Goal: Task Accomplishment & Management: Use online tool/utility

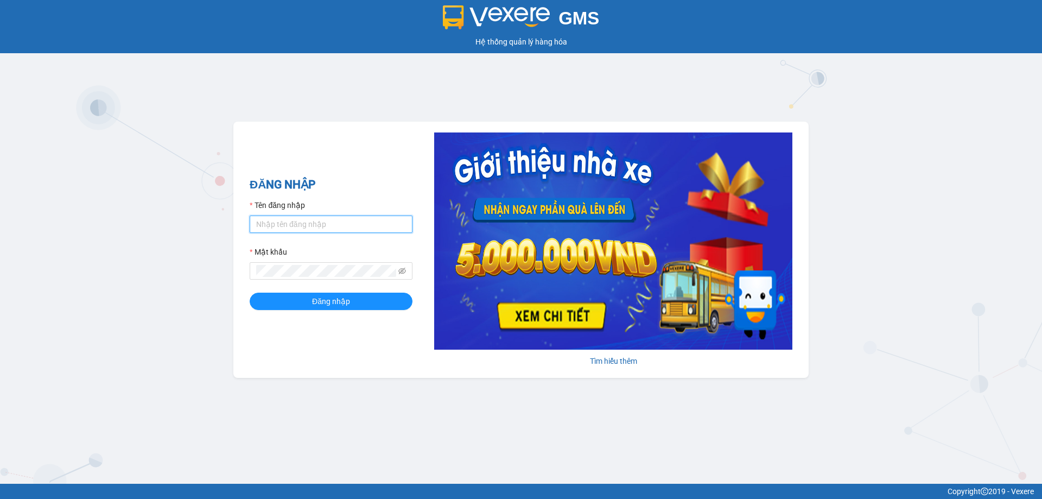
click at [323, 218] on input "Tên đăng nhập" at bounding box center [331, 224] width 163 height 17
type input "vvanh.apq"
click at [250, 293] on button "Đăng nhập" at bounding box center [331, 301] width 163 height 17
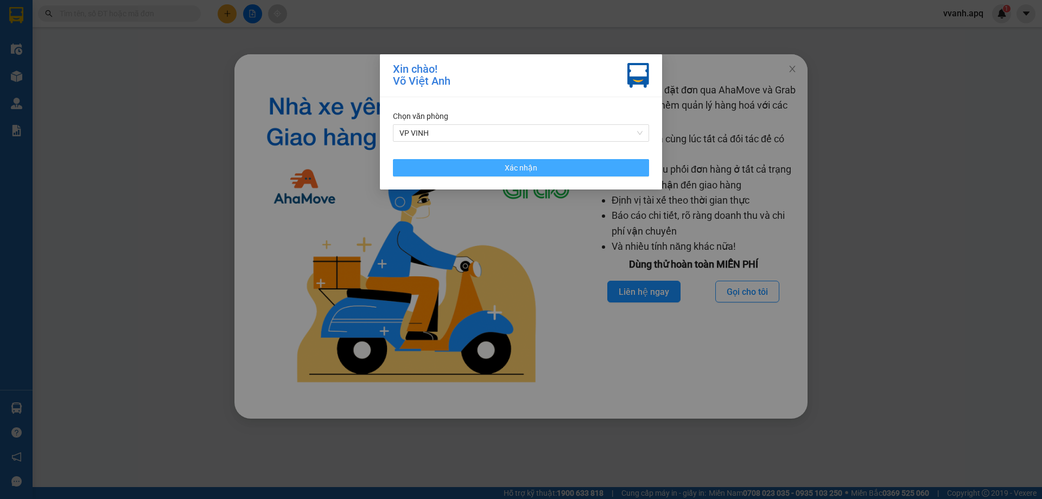
click at [610, 172] on button "Xác nhận" at bounding box center [521, 167] width 256 height 17
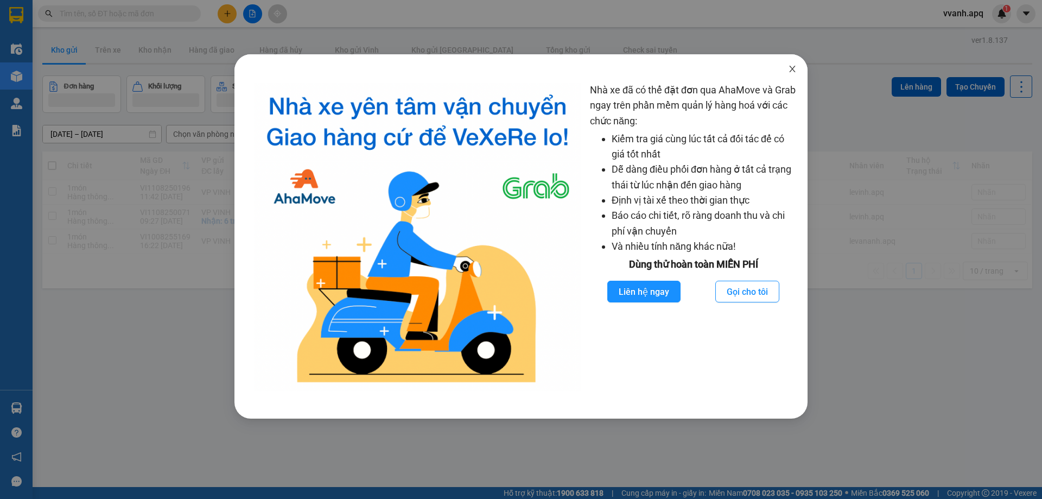
click at [796, 69] on icon "close" at bounding box center [792, 69] width 9 height 9
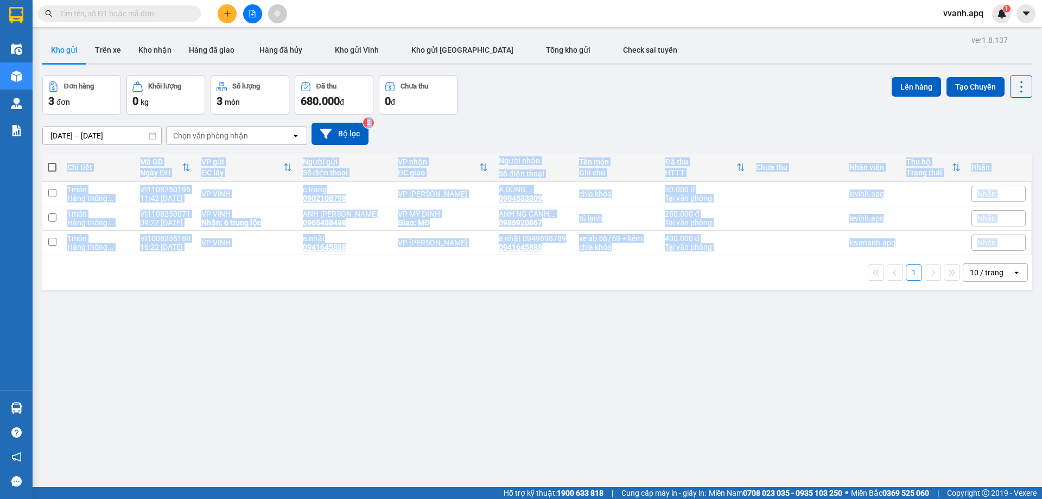
drag, startPoint x: 527, startPoint y: 141, endPoint x: 575, endPoint y: 380, distance: 244.1
click at [575, 380] on div "ver 1.8.137 Kho gửi Trên xe Kho nhận Hàng đã giao Hàng đã hủy Kho gửi Vinh Kho …" at bounding box center [537, 282] width 999 height 499
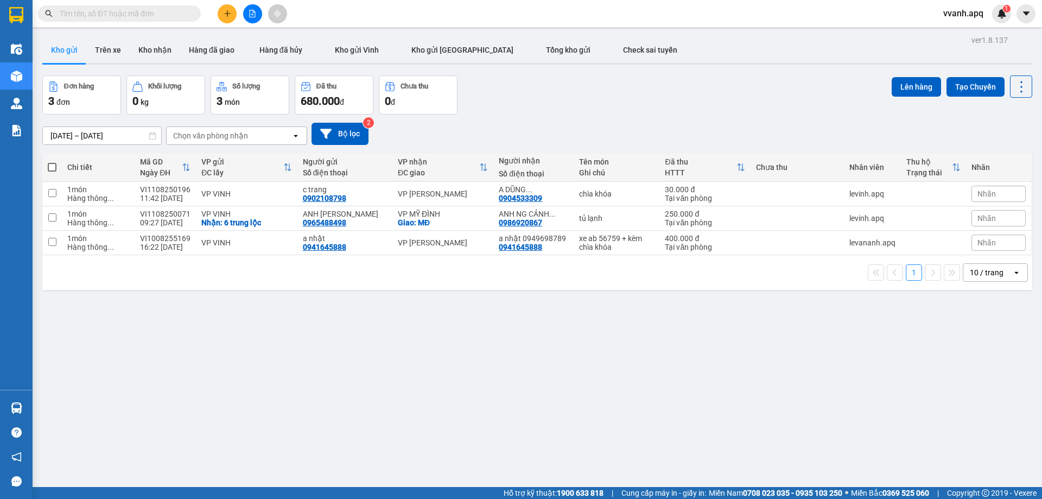
click at [194, 414] on div "ver 1.8.137 Kho gửi Trên xe Kho nhận Hàng đã giao Hàng đã hủy Kho gửi Vinh Kho …" at bounding box center [537, 282] width 999 height 499
click at [227, 12] on icon "plus" at bounding box center [228, 14] width 8 height 8
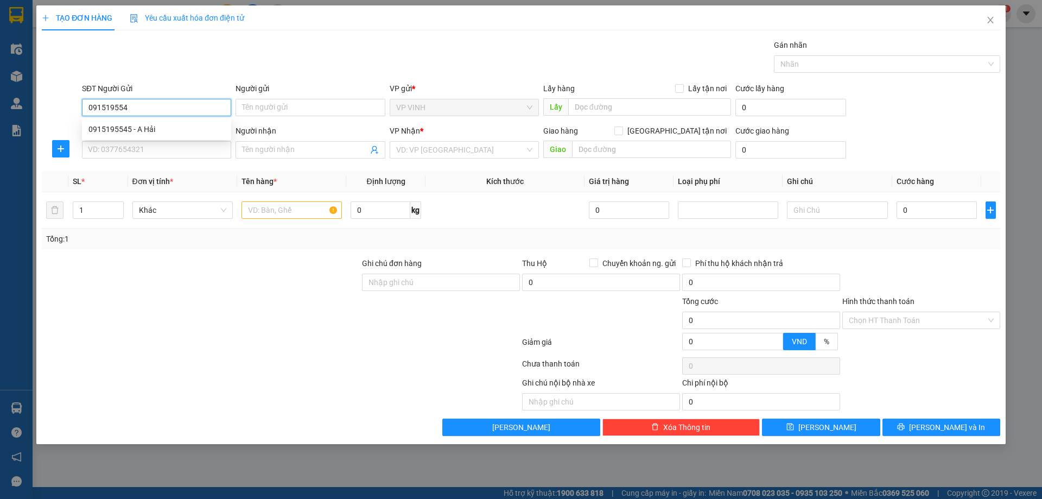
type input "0915195545"
click at [168, 131] on div "0915195545 - A Hải" at bounding box center [156, 129] width 136 height 12
type input "A Hải"
type input "0915195545"
click at [167, 146] on input "SĐT Người Nhận" at bounding box center [156, 149] width 149 height 17
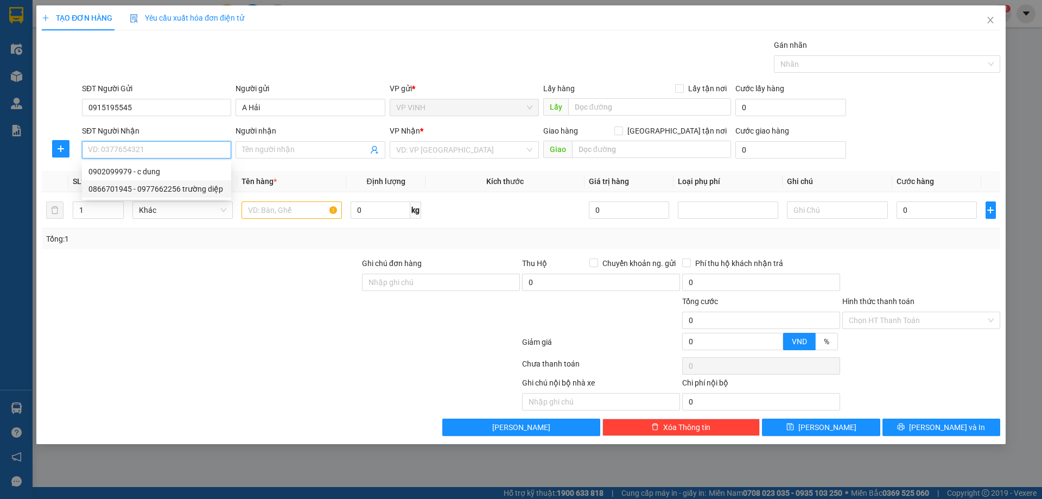
click at [213, 187] on div "0866701945 - 0977662256 trường diệp" at bounding box center [156, 189] width 136 height 12
type input "0866701945"
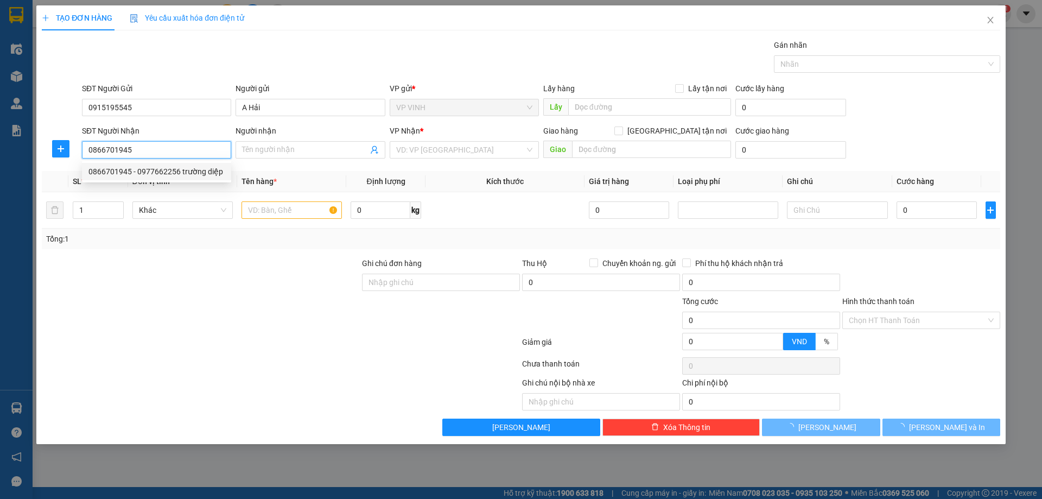
type input "0977662256 trường diệp"
checkbox input "true"
type input "15 ngõ [GEOGRAPHIC_DATA], [GEOGRAPHIC_DATA], bắc từ [GEOGRAPHIC_DATA], [GEOGRAP…"
type input "70.000"
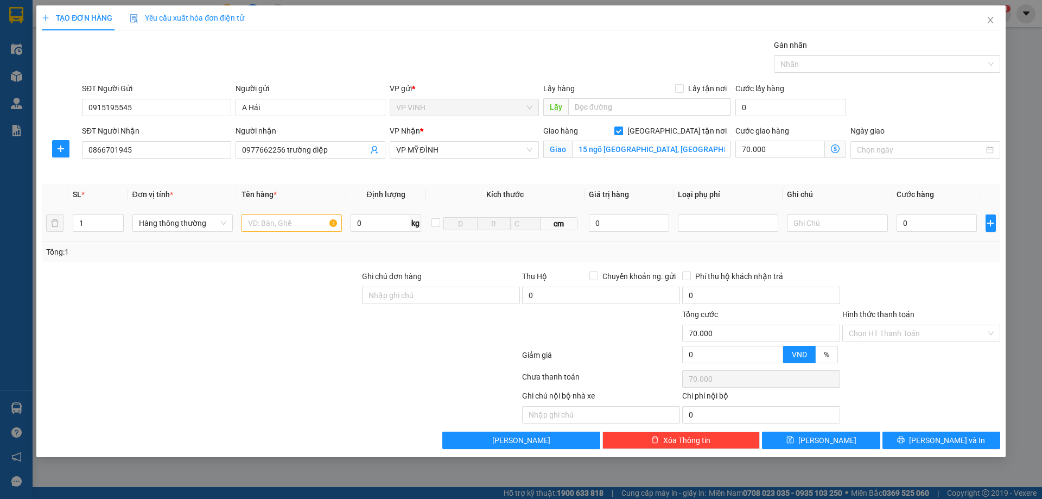
click at [284, 235] on td at bounding box center [291, 223] width 109 height 36
click at [285, 225] on input "text" at bounding box center [292, 222] width 100 height 17
type input "thực phẩm"
click at [577, 187] on th "Kích thước" at bounding box center [505, 194] width 159 height 21
click at [590, 150] on input "15 ngõ [GEOGRAPHIC_DATA], [GEOGRAPHIC_DATA], bắc từ [GEOGRAPHIC_DATA], [GEOGRAP…" at bounding box center [651, 149] width 159 height 17
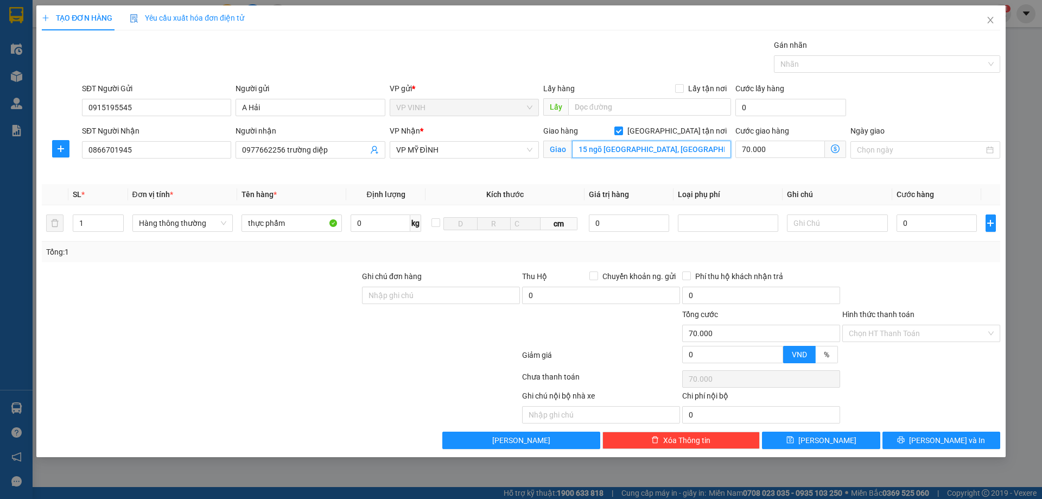
click at [584, 144] on input "15 ngõ [GEOGRAPHIC_DATA], [GEOGRAPHIC_DATA], bắc từ [GEOGRAPHIC_DATA], [GEOGRAP…" at bounding box center [651, 149] width 159 height 17
click at [687, 157] on input "12 ngõ [GEOGRAPHIC_DATA], [GEOGRAPHIC_DATA], bắc từ [GEOGRAPHIC_DATA], [GEOGRAP…" at bounding box center [651, 149] width 159 height 17
type input "12 ngõ [GEOGRAPHIC_DATA], [GEOGRAPHIC_DATA], bắc từ [GEOGRAPHIC_DATA], [GEOGRAP…"
click at [838, 148] on icon "dollar-circle" at bounding box center [835, 148] width 9 height 9
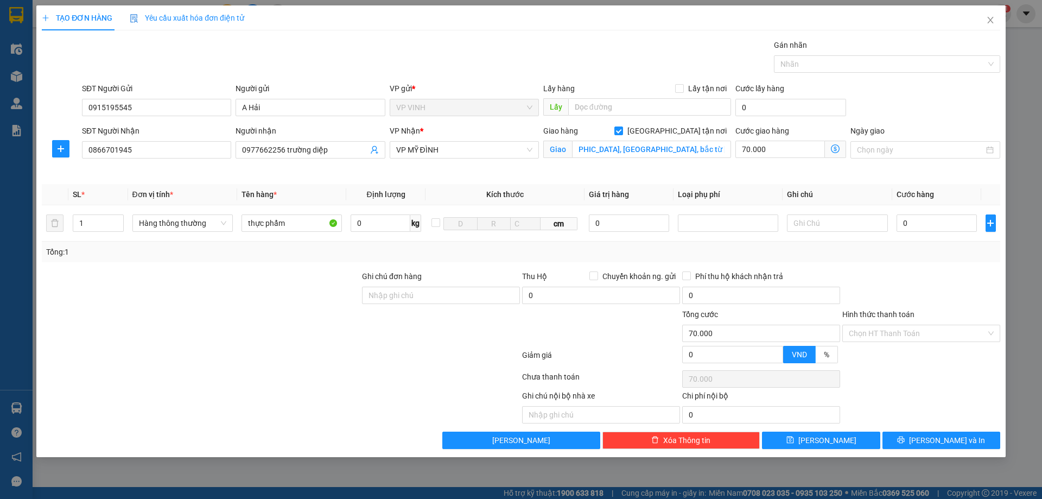
scroll to position [0, 0]
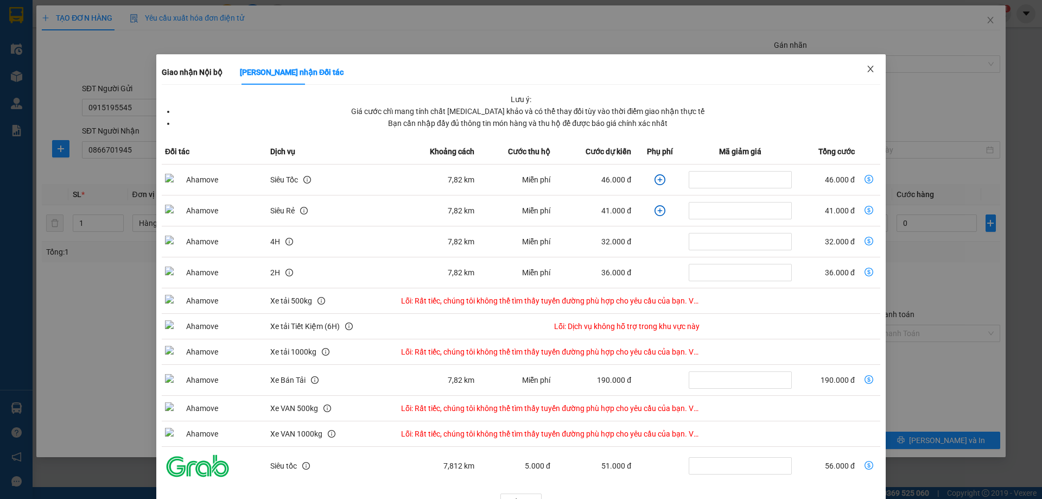
click at [863, 75] on span "Close" at bounding box center [871, 69] width 30 height 30
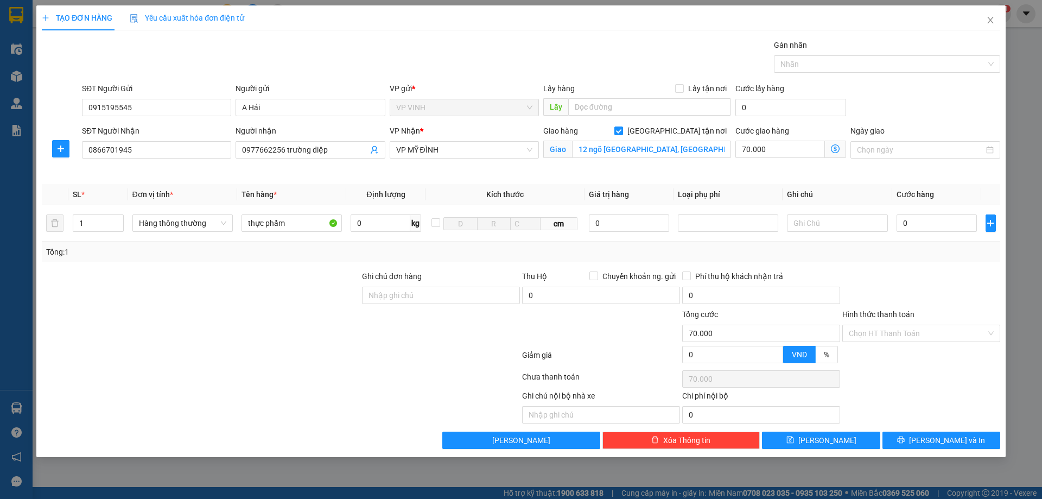
click at [394, 191] on span "Định lượng" at bounding box center [385, 194] width 39 height 9
click at [320, 170] on div "Người nhận 0977662256 trường diệp" at bounding box center [310, 150] width 154 height 51
click at [837, 150] on icon "dollar-circle" at bounding box center [835, 148] width 9 height 9
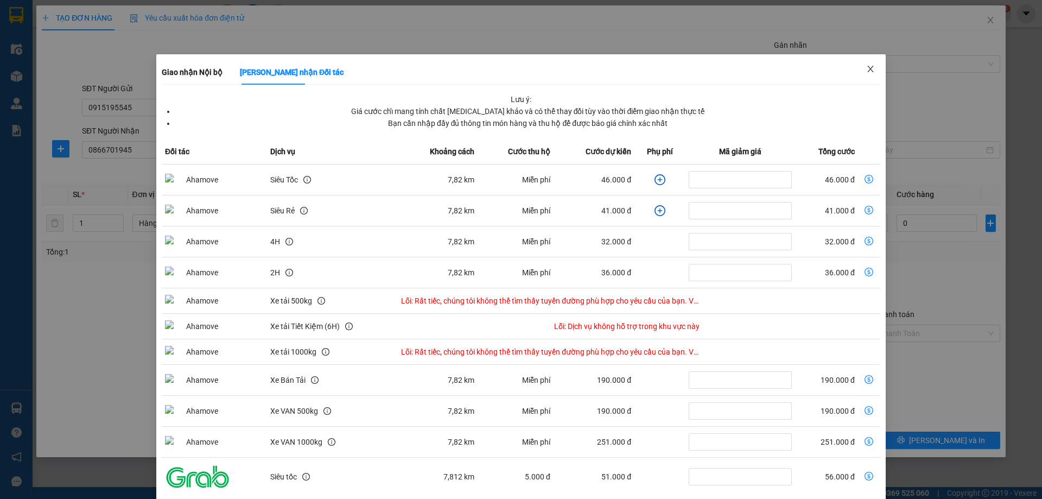
click at [869, 62] on span "Close" at bounding box center [871, 69] width 30 height 30
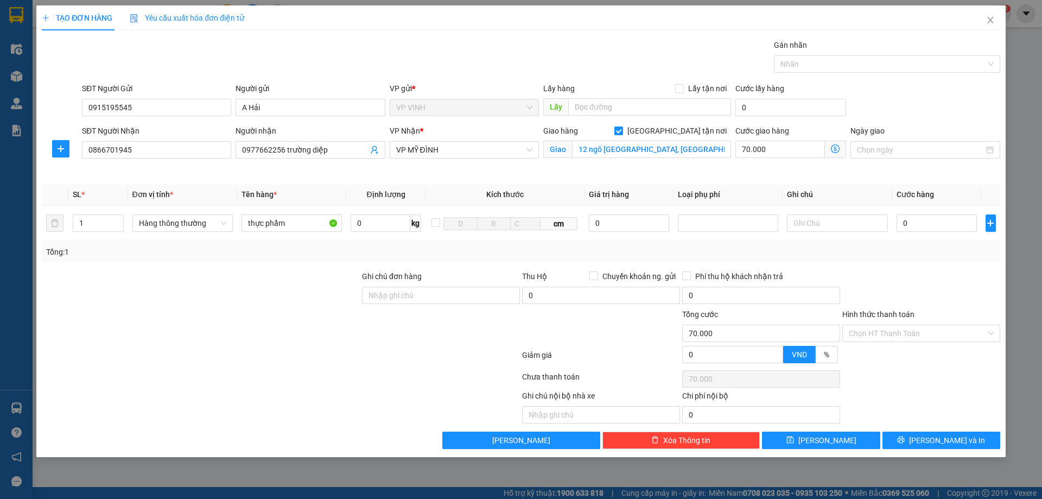
click at [837, 146] on icon "dollar-circle" at bounding box center [835, 148] width 9 height 9
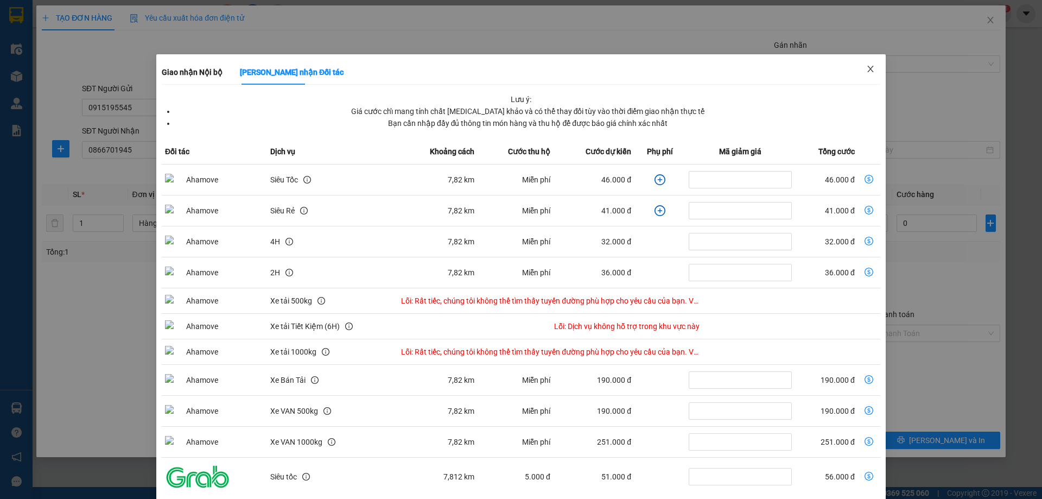
click at [866, 72] on icon "close" at bounding box center [870, 69] width 9 height 9
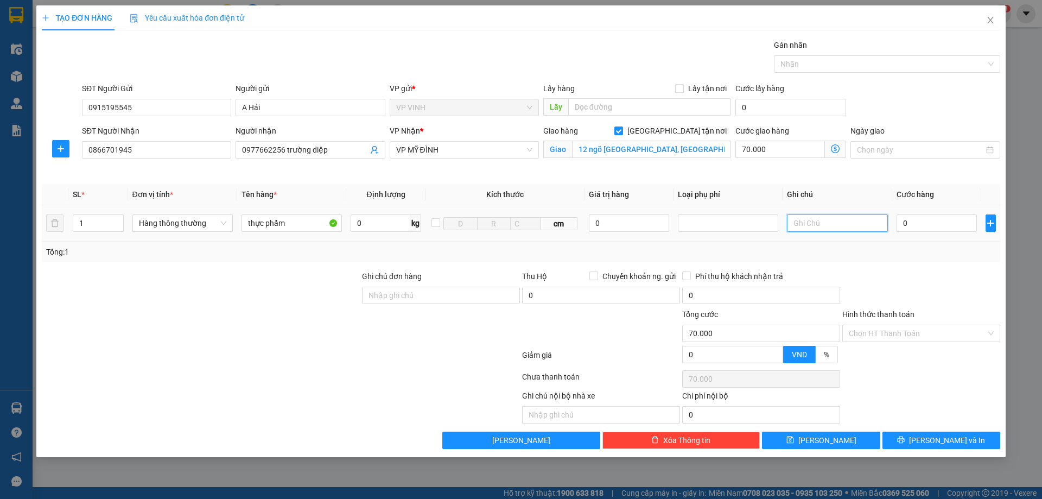
click at [834, 227] on input "text" at bounding box center [837, 222] width 100 height 17
type input "d"
type input "đã tt ship"
click at [927, 218] on input "0" at bounding box center [937, 222] width 81 height 17
type input "5"
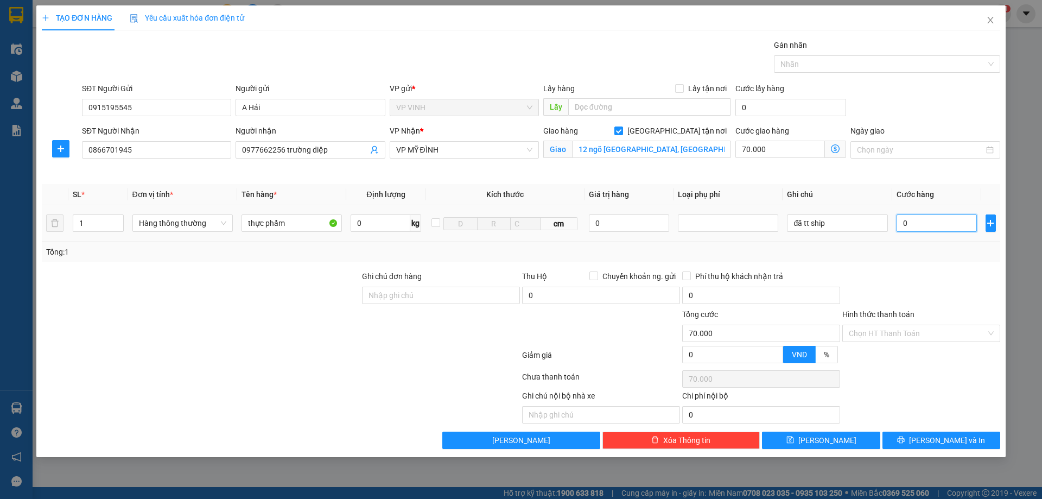
type input "70.005"
type input "50"
type input "70.050"
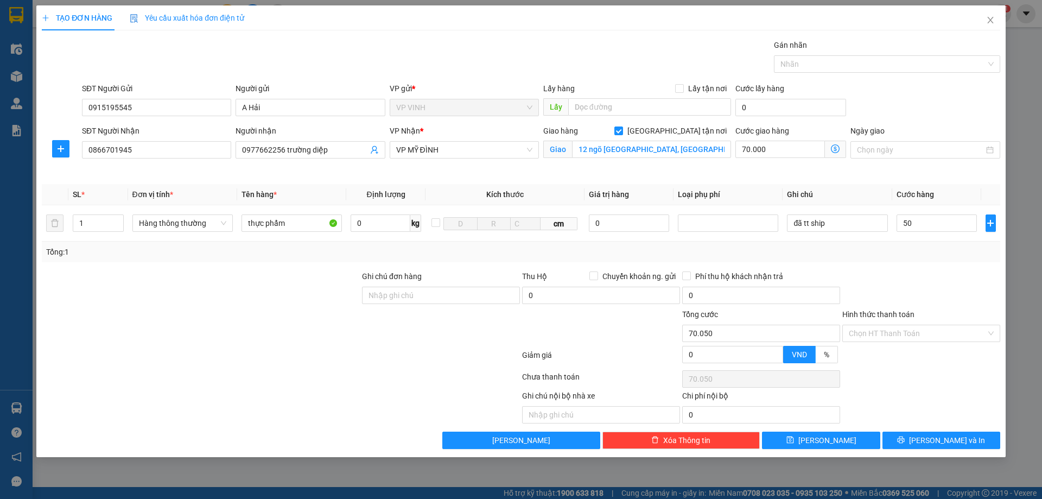
type input "50.000"
type input "120.000"
click at [940, 269] on div "Transit Pickup Surcharge Ids Transit Deliver Surcharge Ids Transit Deliver Surc…" at bounding box center [521, 244] width 959 height 410
click at [897, 328] on input "Hình thức thanh toán" at bounding box center [917, 333] width 137 height 16
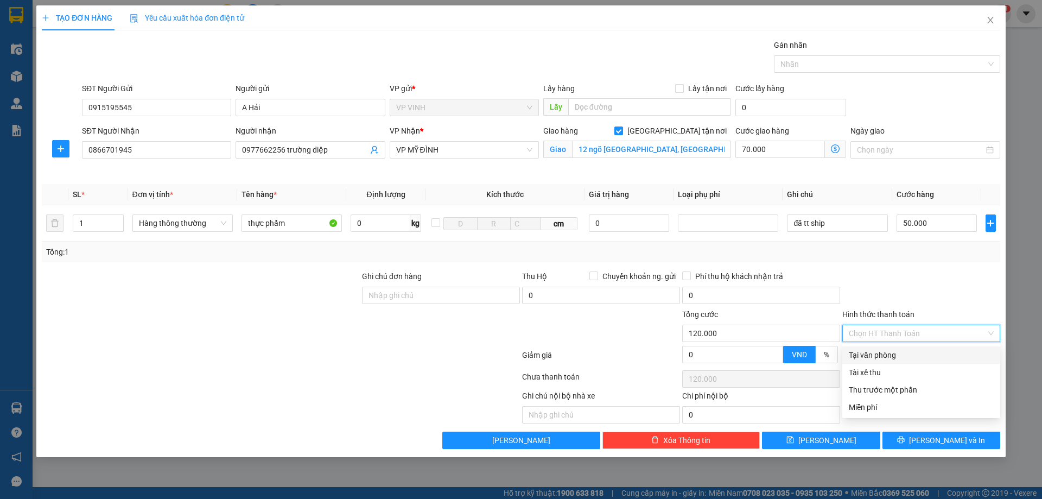
click at [892, 352] on div "Tại văn phòng" at bounding box center [921, 355] width 145 height 12
type input "0"
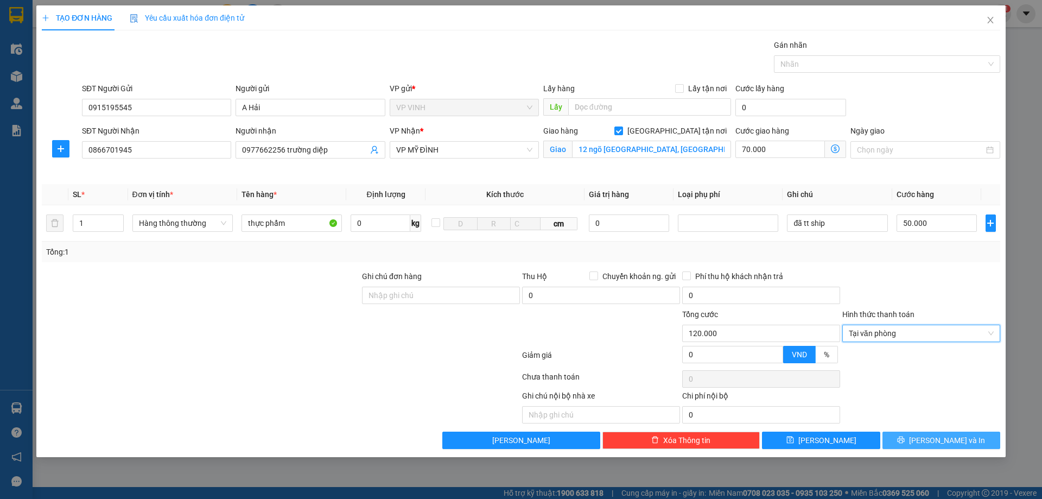
click at [931, 435] on button "[PERSON_NAME] và In" at bounding box center [942, 440] width 118 height 17
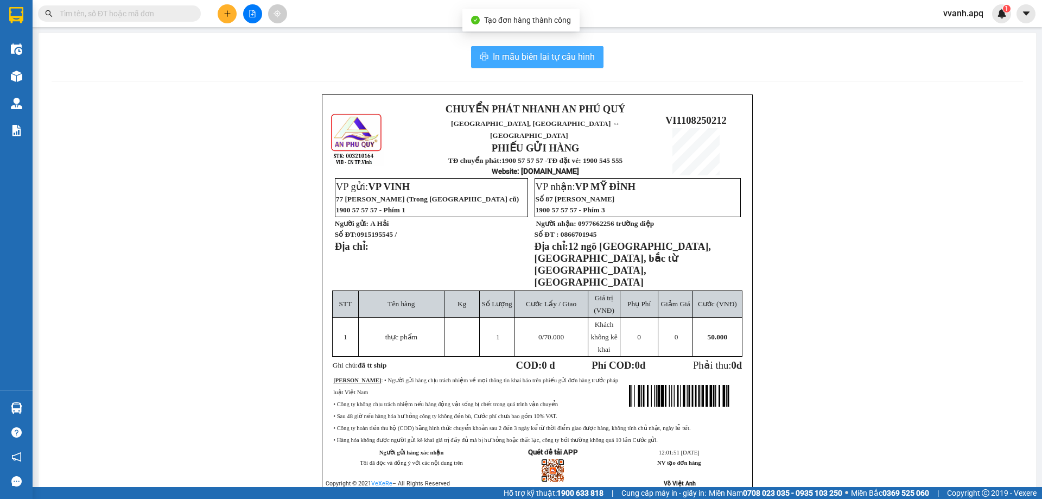
click at [580, 55] on span "In mẫu biên lai tự cấu hình" at bounding box center [544, 57] width 102 height 14
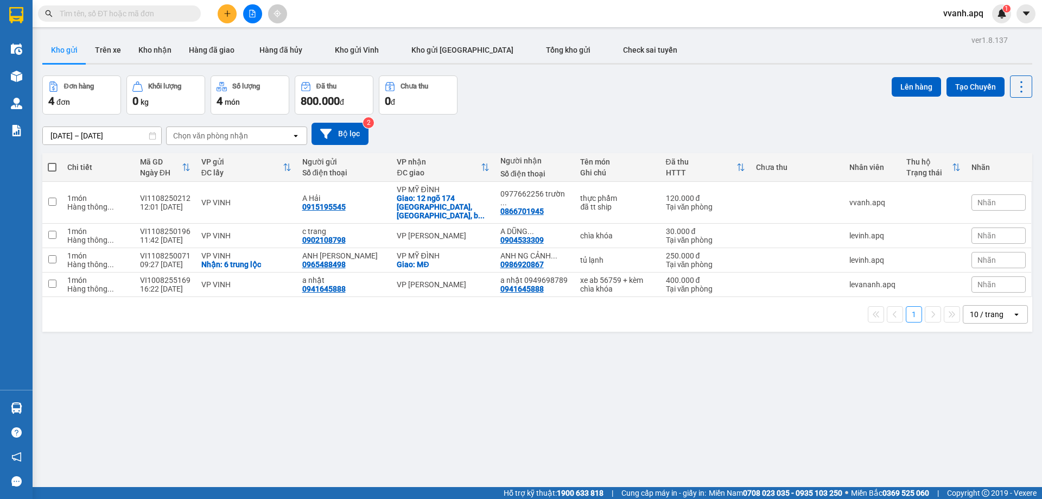
click at [793, 392] on div "ver 1.8.137 Kho gửi Trên xe Kho nhận Hàng đã giao Hàng đã hủy Kho gửi Vinh Kho …" at bounding box center [537, 282] width 999 height 499
click at [746, 399] on div "ver 1.8.137 Kho gửi Trên xe Kho nhận Hàng đã giao Hàng đã hủy Kho gửi Vinh Kho …" at bounding box center [537, 282] width 999 height 499
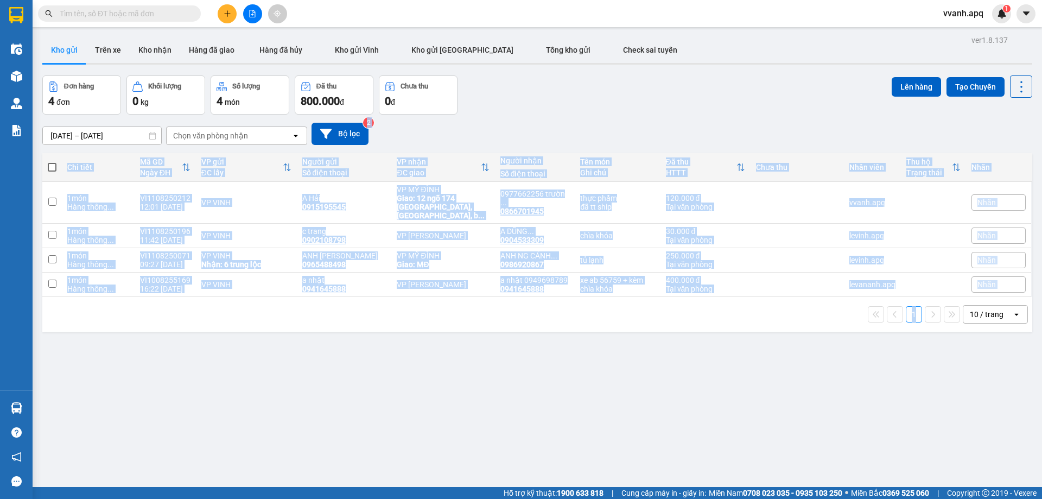
drag, startPoint x: 746, startPoint y: 399, endPoint x: 686, endPoint y: 147, distance: 258.9
click at [686, 147] on div "ver 1.8.137 Kho gửi Trên xe Kho nhận Hàng đã giao Hàng đã hủy Kho gửi Vinh Kho …" at bounding box center [537, 282] width 999 height 499
click at [682, 128] on div "[DATE] – [DATE] Press the down arrow key to interact with the calendar and sele…" at bounding box center [537, 134] width 990 height 22
drag, startPoint x: 662, startPoint y: 104, endPoint x: 698, endPoint y: 300, distance: 199.3
click at [695, 294] on div "ver 1.8.137 Kho gửi Trên xe Kho nhận Hàng đã giao Hàng đã hủy Kho gửi Vinh Kho …" at bounding box center [537, 282] width 999 height 499
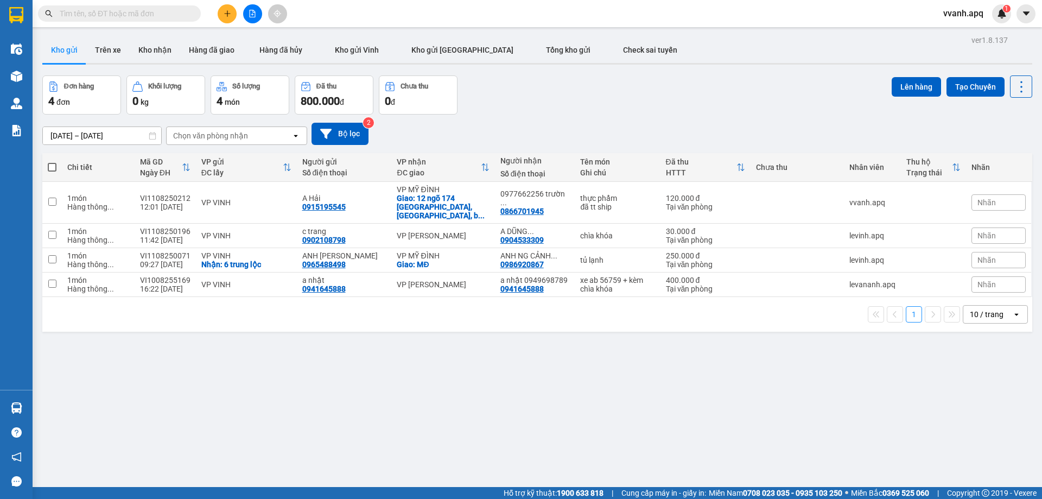
click at [701, 312] on div "1 10 / trang open" at bounding box center [537, 314] width 981 height 18
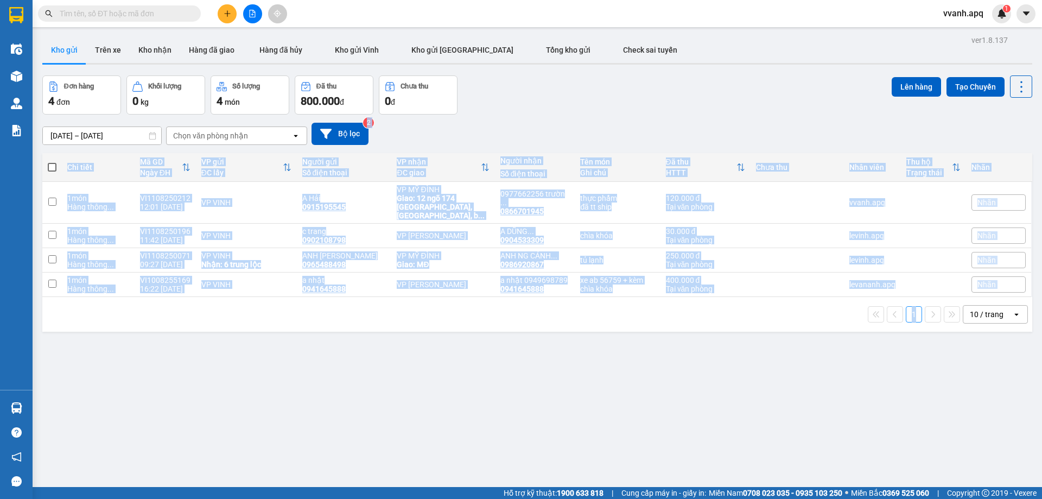
drag, startPoint x: 701, startPoint y: 312, endPoint x: 683, endPoint y: 116, distance: 196.8
click at [683, 116] on div "ver 1.8.137 Kho gửi Trên xe Kho nhận Hàng đã giao Hàng đã hủy Kho gửi Vinh Kho …" at bounding box center [537, 282] width 999 height 499
click at [683, 116] on div "[DATE] – [DATE] Press the down arrow key to interact with the calendar and sele…" at bounding box center [537, 134] width 990 height 39
drag, startPoint x: 683, startPoint y: 116, endPoint x: 717, endPoint y: 328, distance: 214.4
click at [717, 328] on div "ver 1.8.137 Kho gửi Trên xe Kho nhận Hàng đã giao Hàng đã hủy Kho gửi Vinh Kho …" at bounding box center [537, 282] width 999 height 499
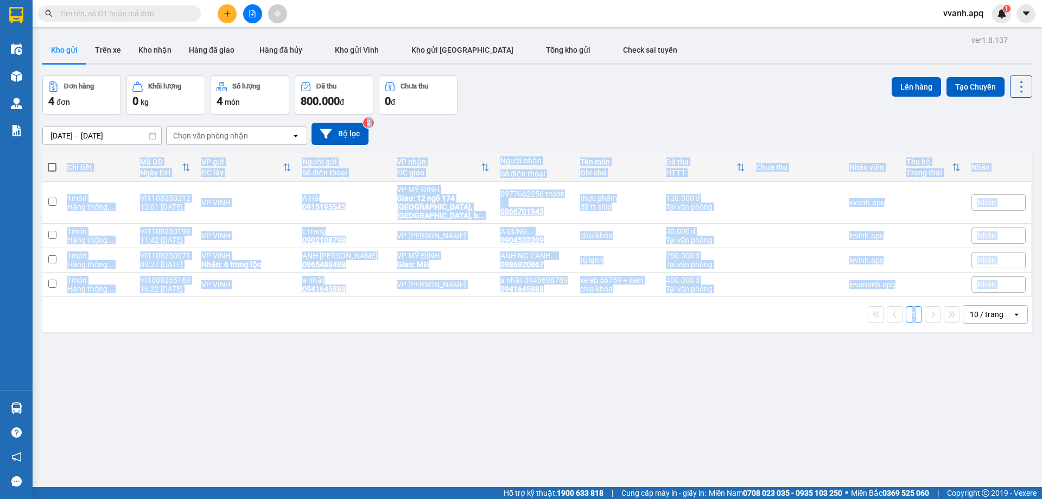
click at [717, 328] on div "1 10 / trang open" at bounding box center [537, 314] width 990 height 35
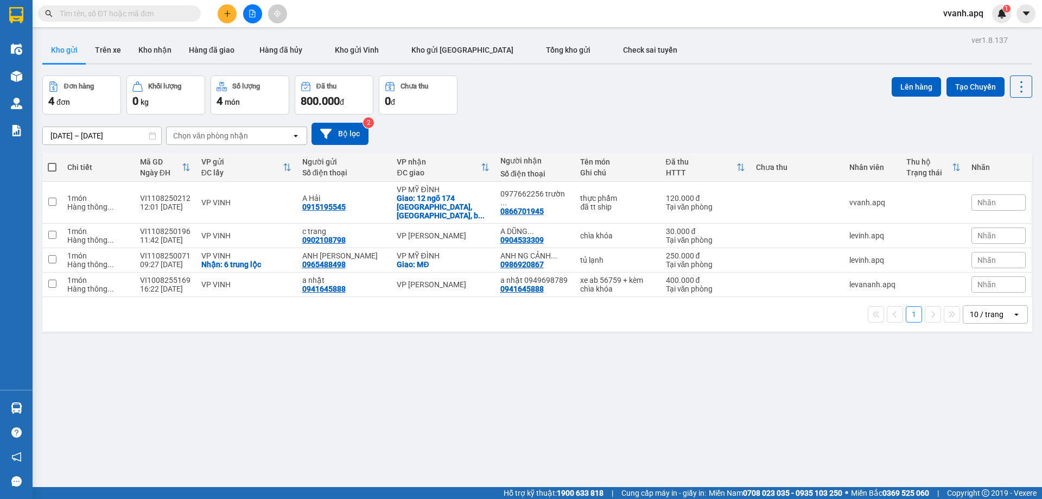
drag, startPoint x: 156, startPoint y: 16, endPoint x: 324, endPoint y: 3, distance: 168.2
click at [156, 15] on input "text" at bounding box center [124, 14] width 128 height 12
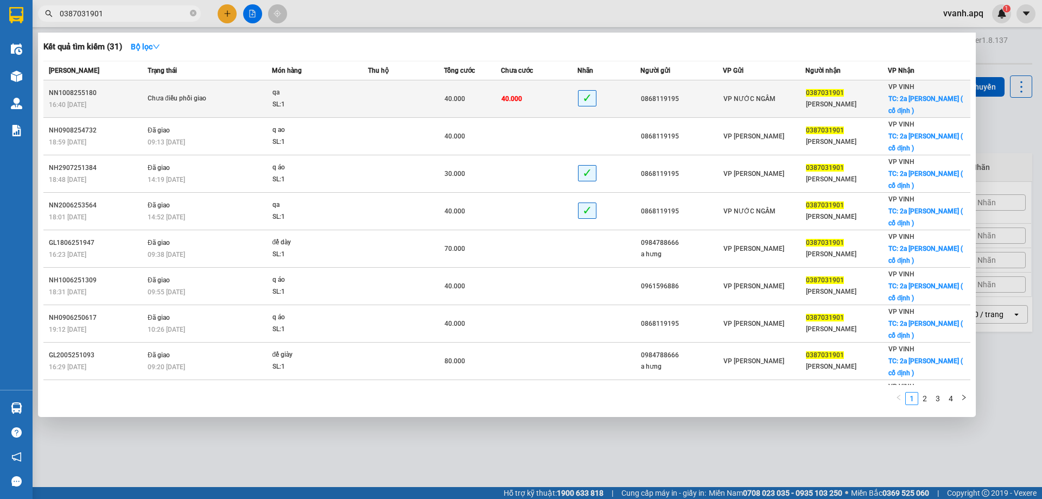
type input "0387031901"
click at [527, 92] on td "40.000" at bounding box center [539, 98] width 76 height 37
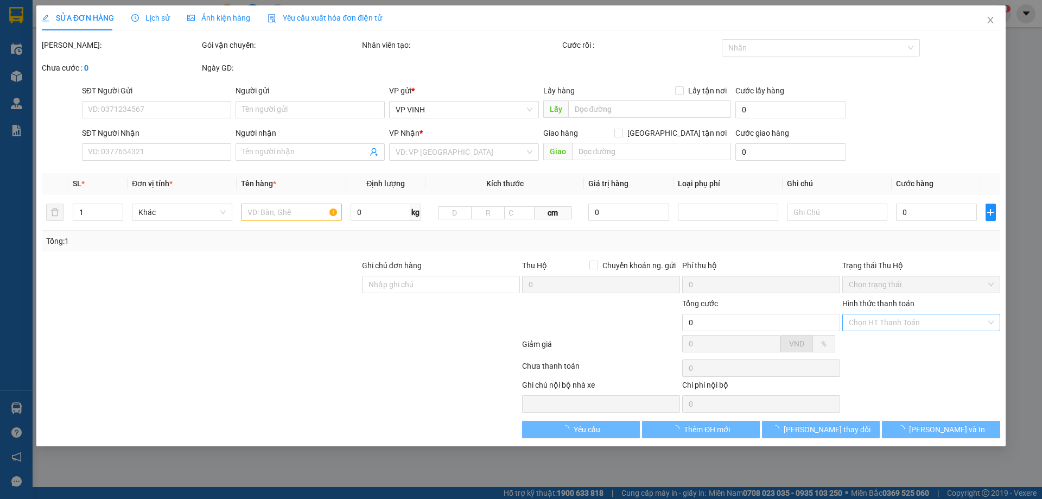
type input "0868119195"
type input "0387031901"
type input "[PERSON_NAME]"
checkbox input "true"
type input "2a [PERSON_NAME] ( cố định )"
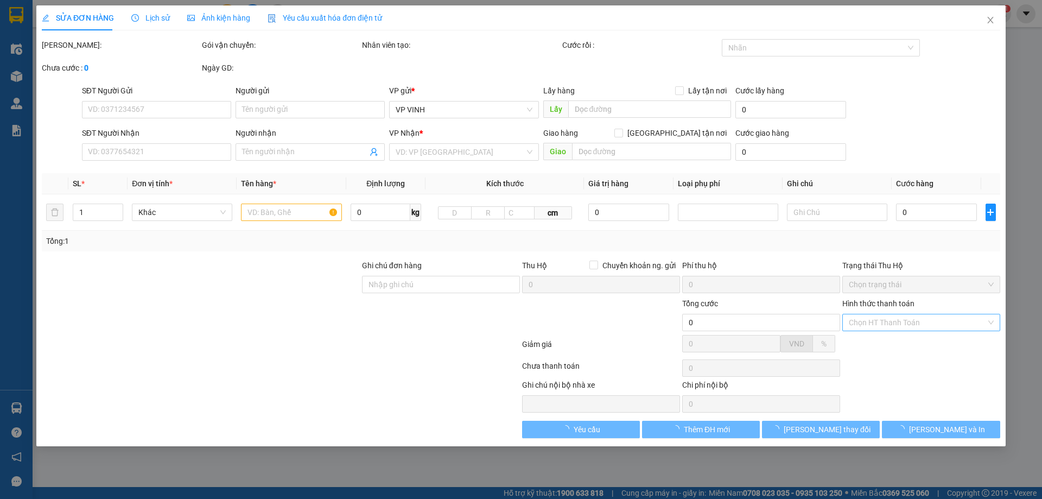
type input "40.000"
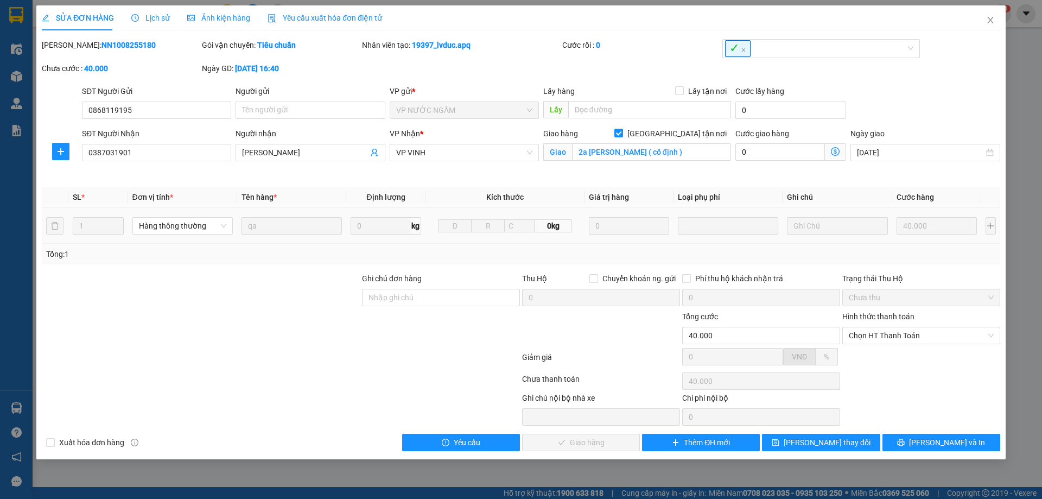
click at [876, 346] on div "Hình thức thanh toán Chọn HT Thanh Toán" at bounding box center [921, 330] width 158 height 38
click at [879, 340] on span "Chọn HT Thanh Toán" at bounding box center [921, 335] width 145 height 16
click at [881, 353] on div "Tại văn phòng" at bounding box center [921, 357] width 145 height 12
type input "0"
drag, startPoint x: 594, startPoint y: 442, endPoint x: 712, endPoint y: 355, distance: 146.8
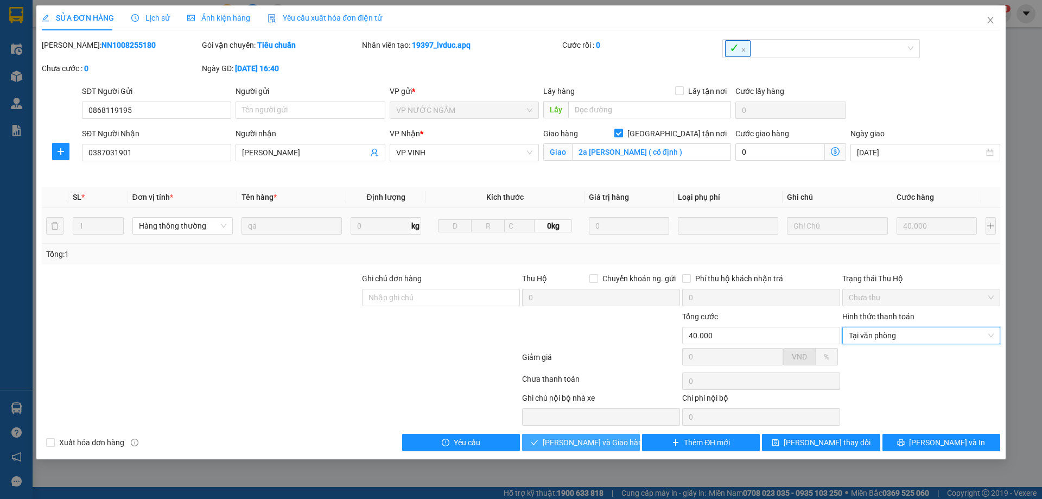
click at [595, 442] on span "[PERSON_NAME] và Giao hàng" at bounding box center [595, 442] width 104 height 12
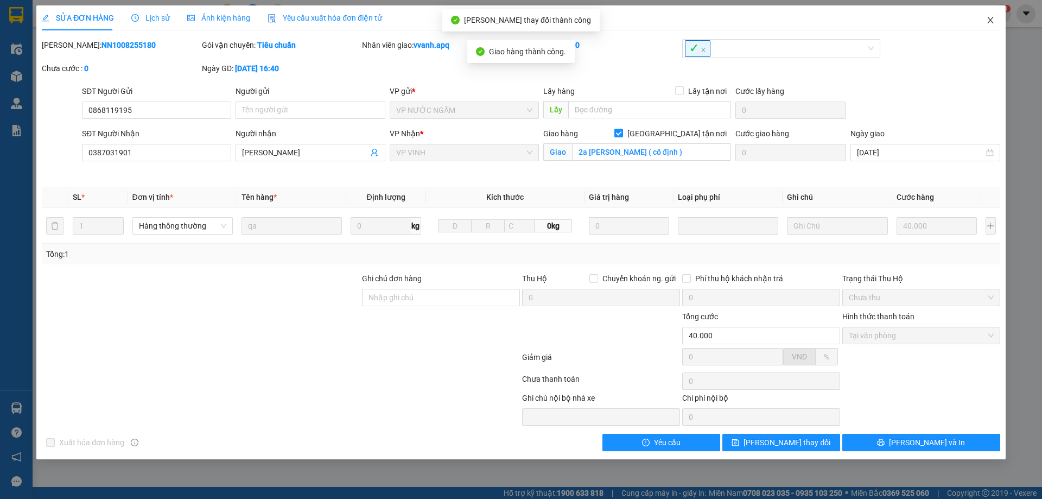
click at [993, 21] on icon "close" at bounding box center [990, 20] width 9 height 9
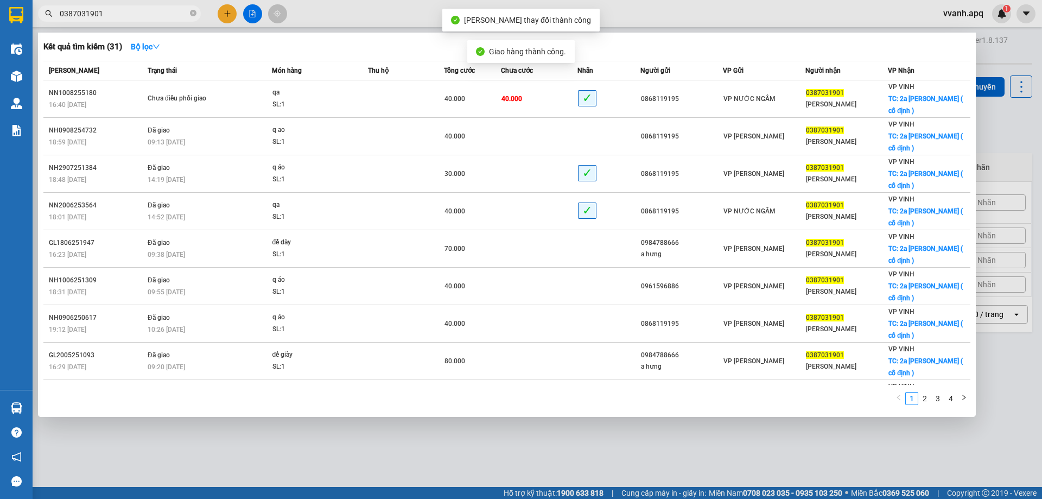
click at [143, 11] on input "0387031901" at bounding box center [124, 14] width 128 height 12
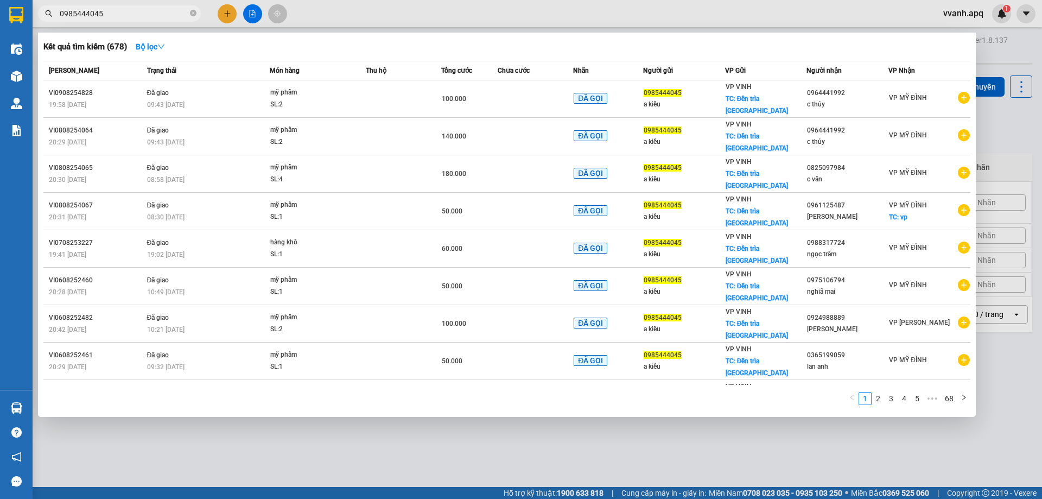
click at [142, 16] on input "0985444045" at bounding box center [124, 14] width 128 height 12
type input "0985444045"
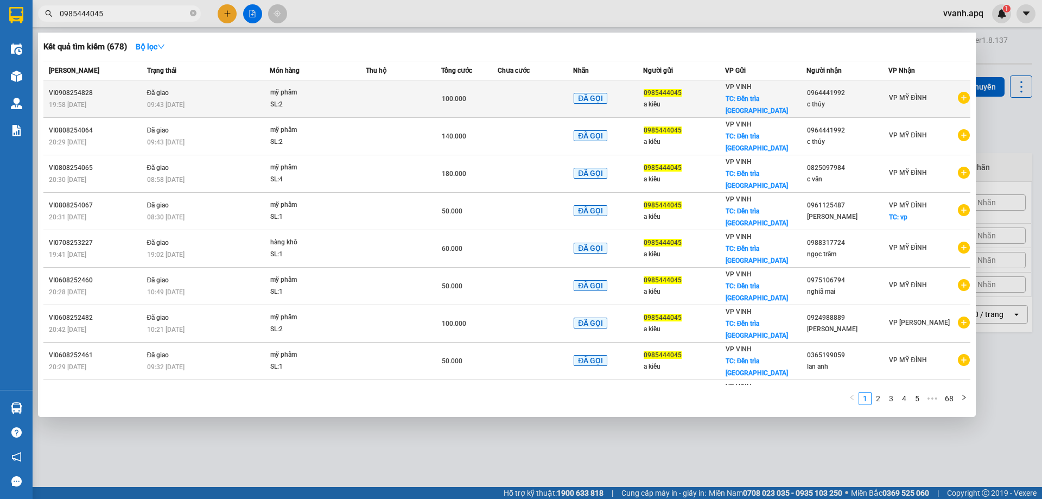
click at [566, 92] on td at bounding box center [535, 98] width 75 height 37
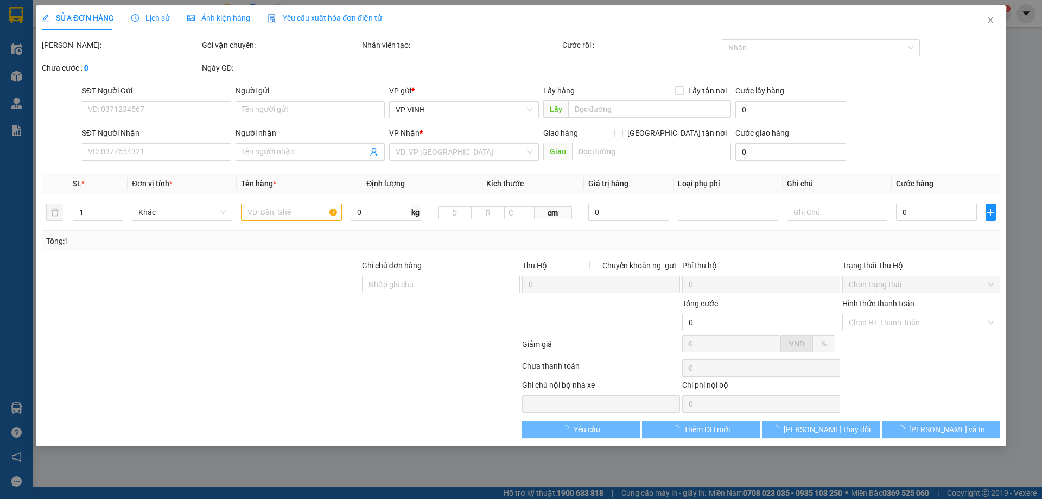
type input "0985444045"
type input "a kiều"
checkbox input "true"
type input "Đền trìa [GEOGRAPHIC_DATA]"
type input "0964441992"
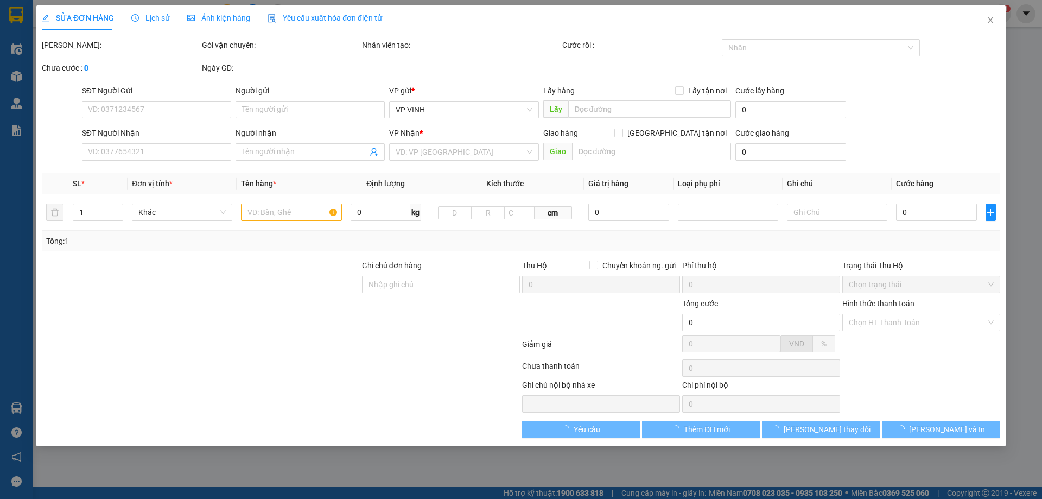
type input "c thủy"
checkbox input "true"
type input "100.000"
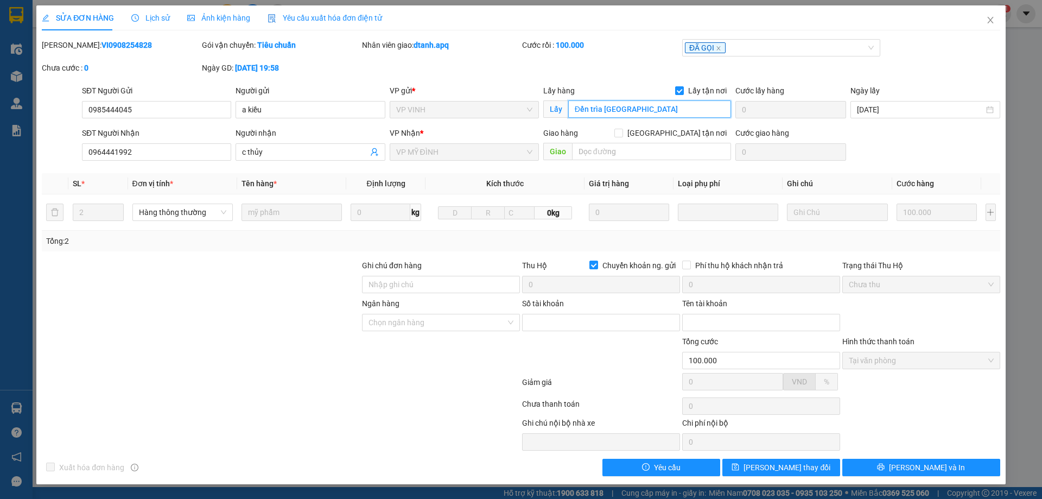
click at [596, 113] on input "Đền trìa [GEOGRAPHIC_DATA]" at bounding box center [649, 108] width 163 height 17
drag, startPoint x: 599, startPoint y: 74, endPoint x: 656, endPoint y: 75, distance: 56.5
click at [599, 74] on div "[PERSON_NAME]: VI0908254828 Gói vận chuyển: Tiêu chuẩn Nhân viên giao: dtanh.ap…" at bounding box center [521, 62] width 961 height 46
click at [980, 23] on span "Close" at bounding box center [990, 20] width 30 height 30
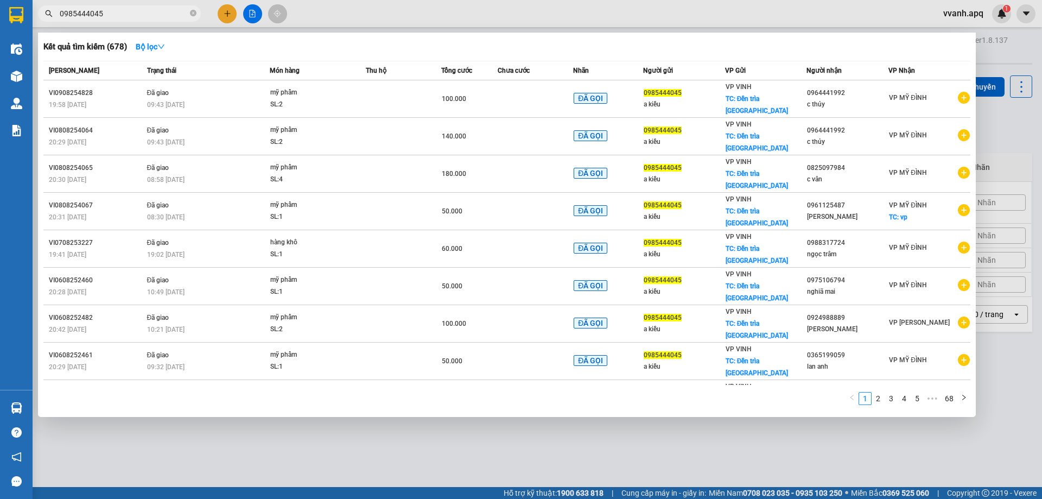
click at [115, 14] on input "0985444045" at bounding box center [124, 14] width 128 height 12
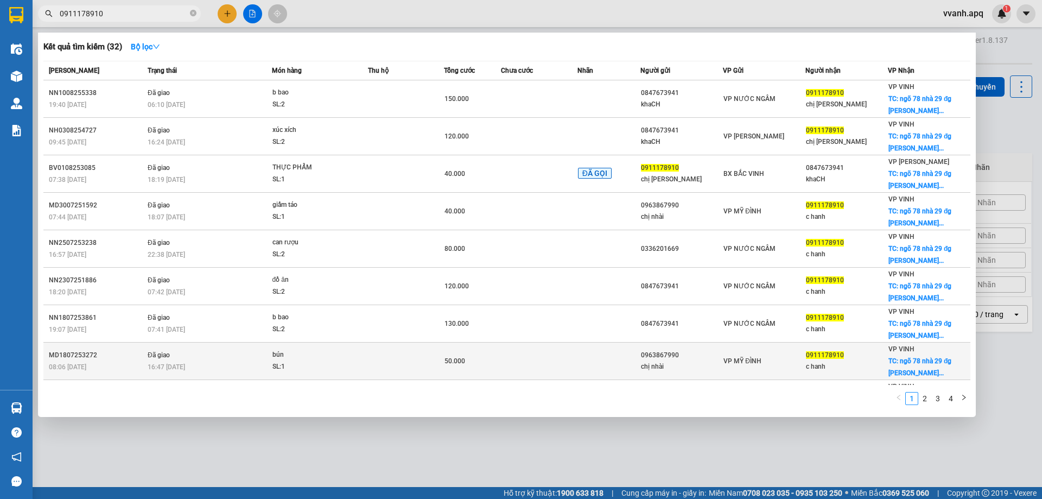
type input "0911178910"
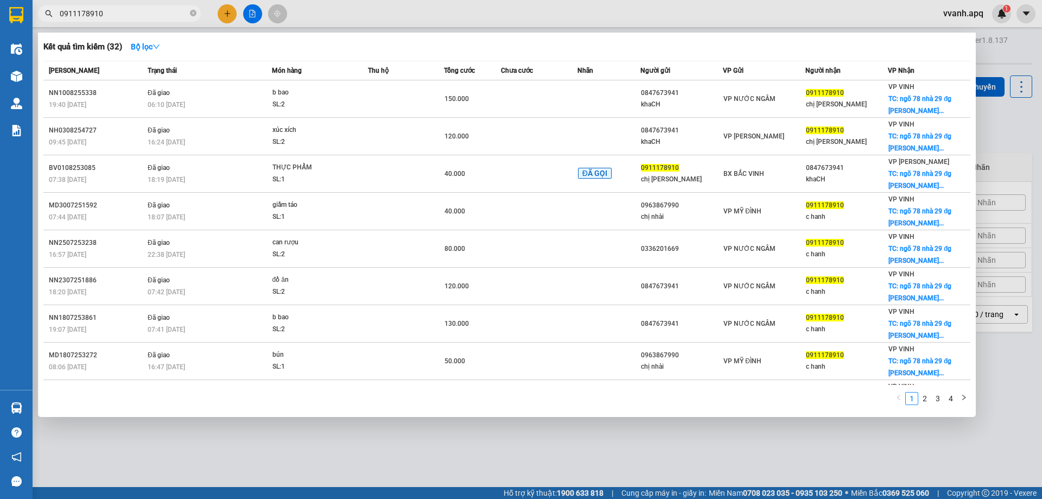
click at [385, 45] on div "Kết quả tìm kiếm ( 32 ) Bộ lọc" at bounding box center [506, 46] width 927 height 17
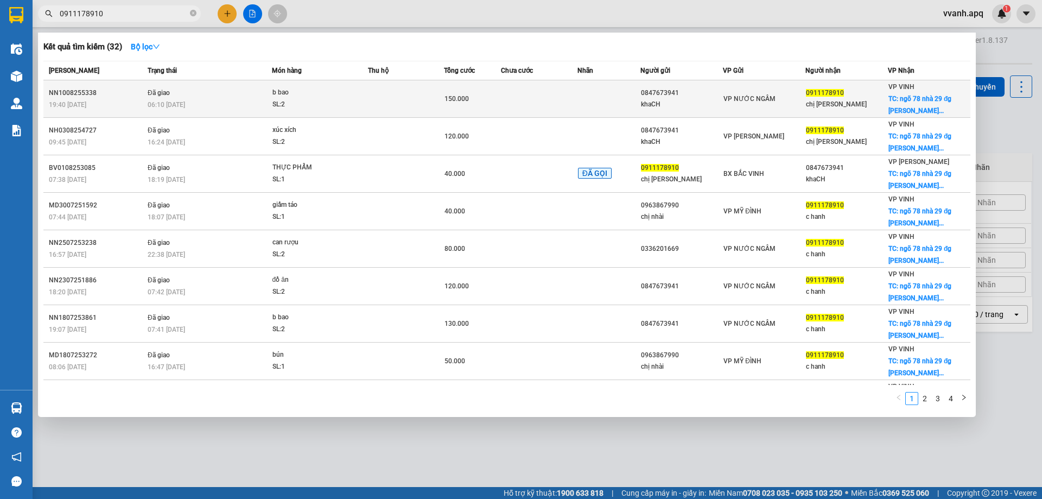
click at [478, 102] on div "150.000" at bounding box center [473, 99] width 56 height 12
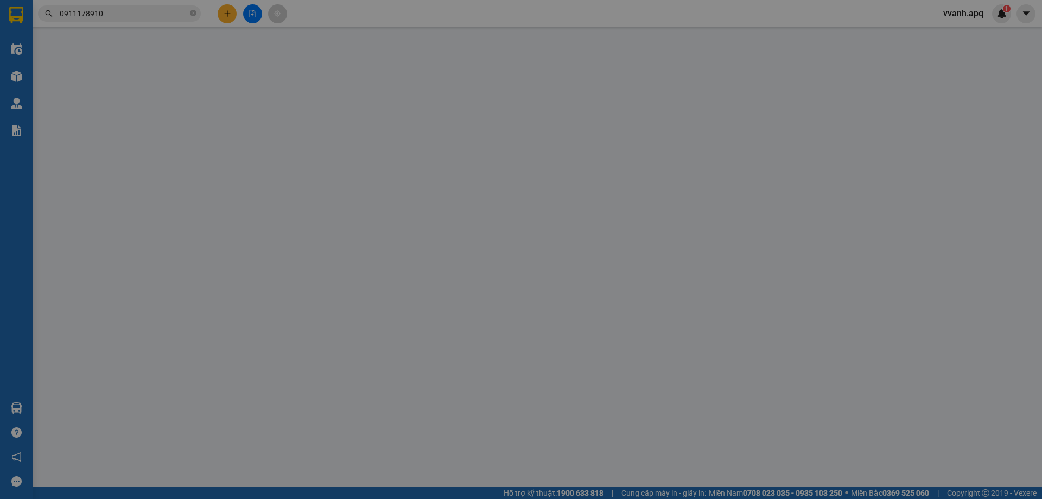
type input "0847673941"
type input "khaCH"
type input "0911178910"
type input "chị [PERSON_NAME]"
checkbox input "true"
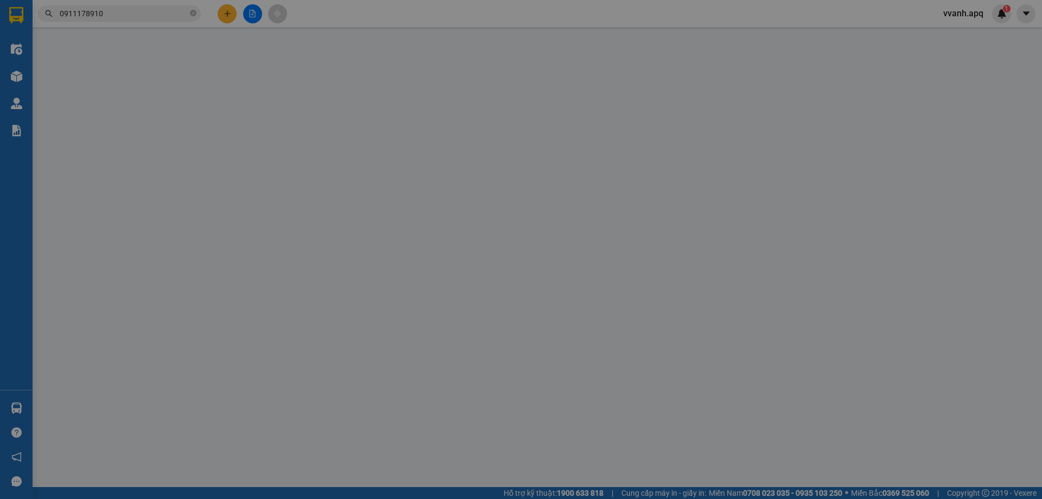
type input "ngõ 78 nhà 29 đg [PERSON_NAME]"
type input "150.000"
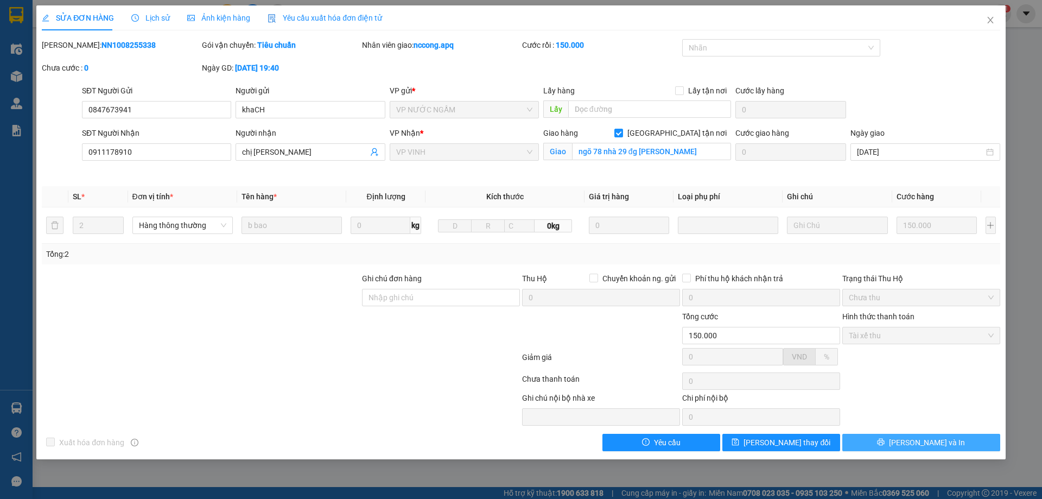
click at [931, 441] on span "[PERSON_NAME] và In" at bounding box center [927, 442] width 76 height 12
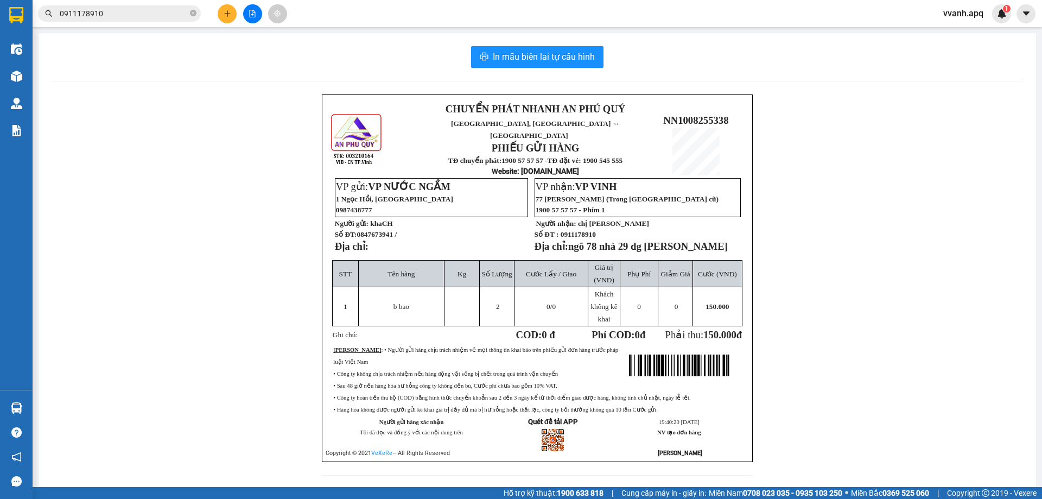
drag, startPoint x: 497, startPoint y: 248, endPoint x: 481, endPoint y: 149, distance: 99.5
click at [497, 248] on td "VP gửi: VP NƯỚC NGẦM 1 Ngọc Hồi, [GEOGRAPHIC_DATA] 0987438777 Người gửi: khaCH …" at bounding box center [430, 219] width 193 height 83
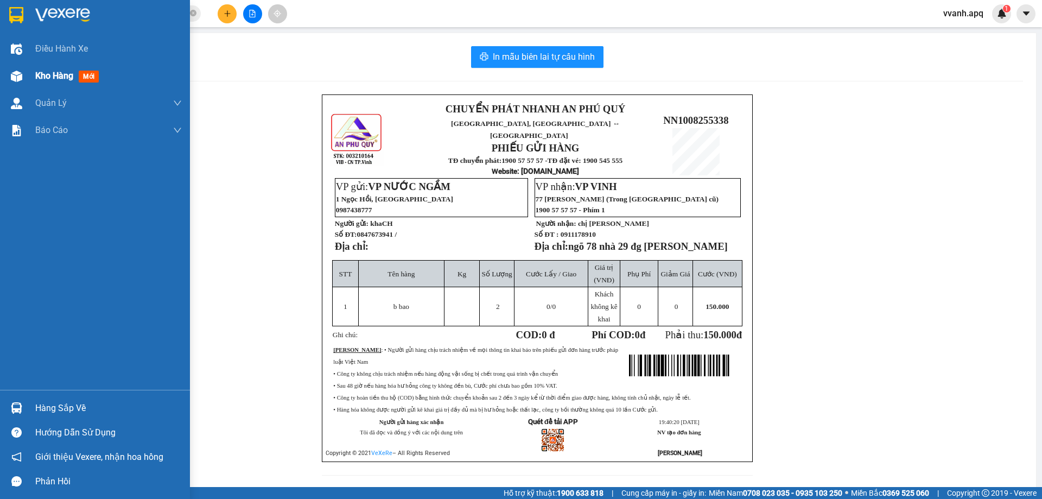
drag, startPoint x: 22, startPoint y: 68, endPoint x: 14, endPoint y: 76, distance: 11.5
click at [21, 68] on div at bounding box center [16, 76] width 19 height 19
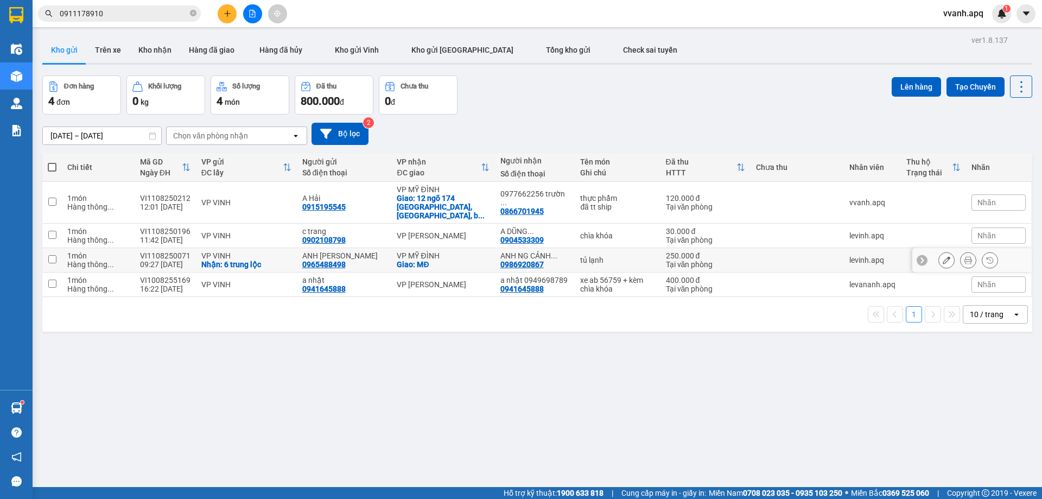
click at [485, 269] on td "VP MỸ ĐÌNH Giao: MĐ" at bounding box center [442, 260] width 103 height 24
checkbox input "true"
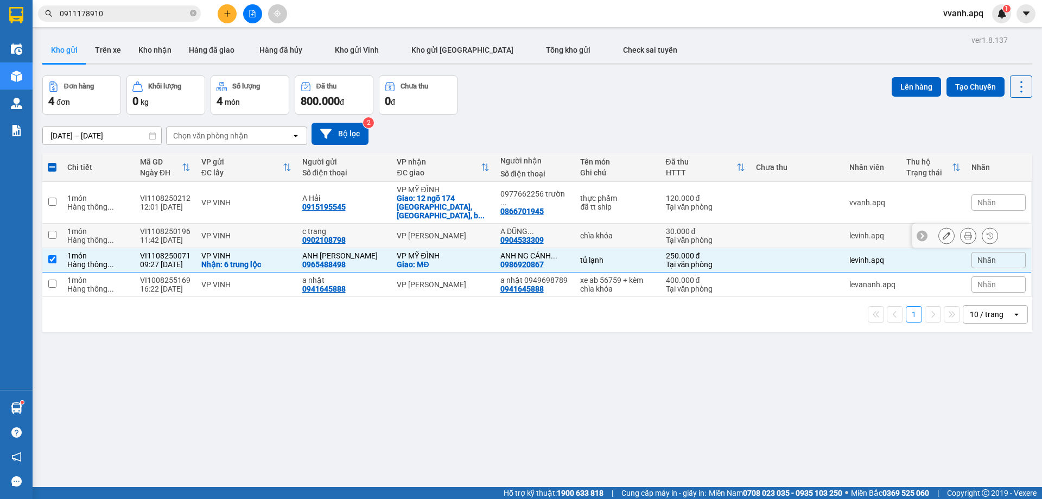
click at [580, 231] on div "chìa khóa" at bounding box center [617, 235] width 74 height 9
checkbox input "true"
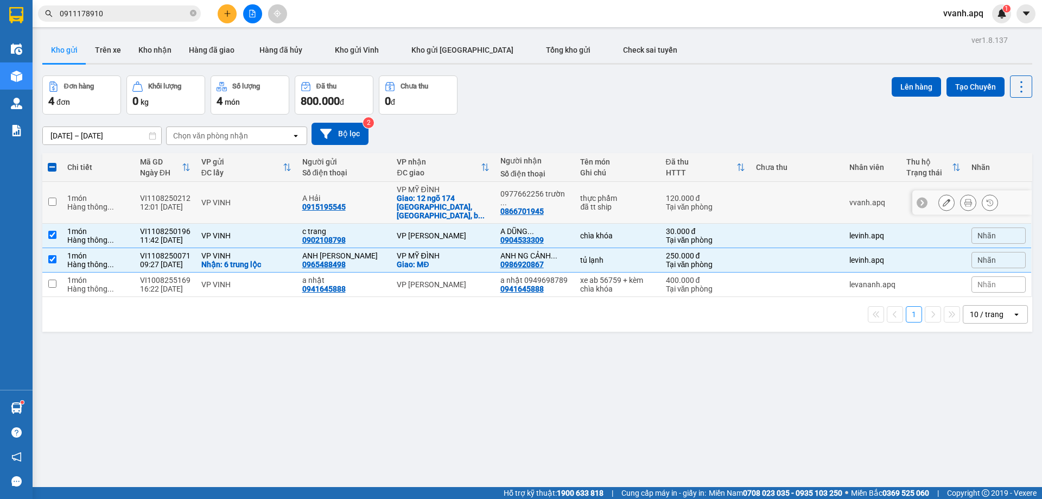
click at [580, 194] on div "thực phẩm" at bounding box center [617, 198] width 74 height 9
checkbox input "true"
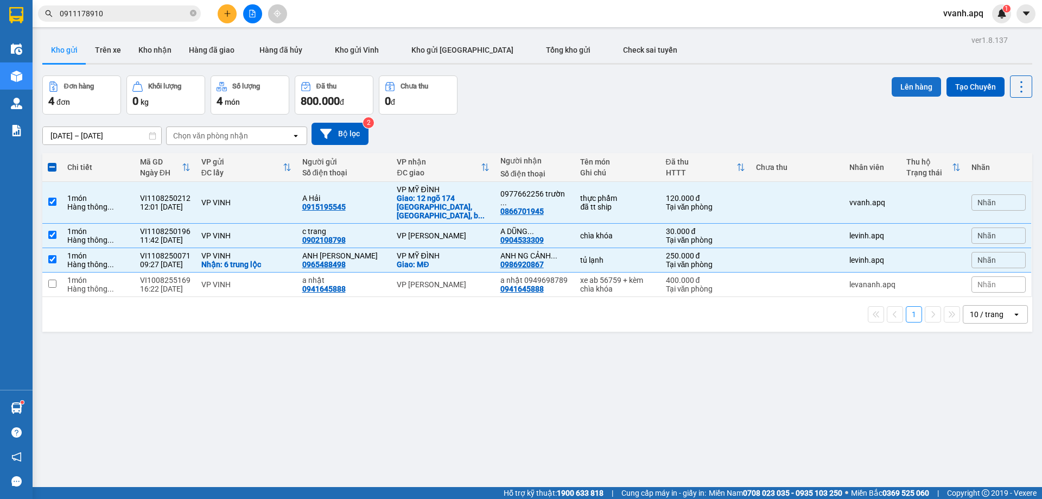
click at [892, 95] on button "Lên hàng" at bounding box center [916, 87] width 49 height 20
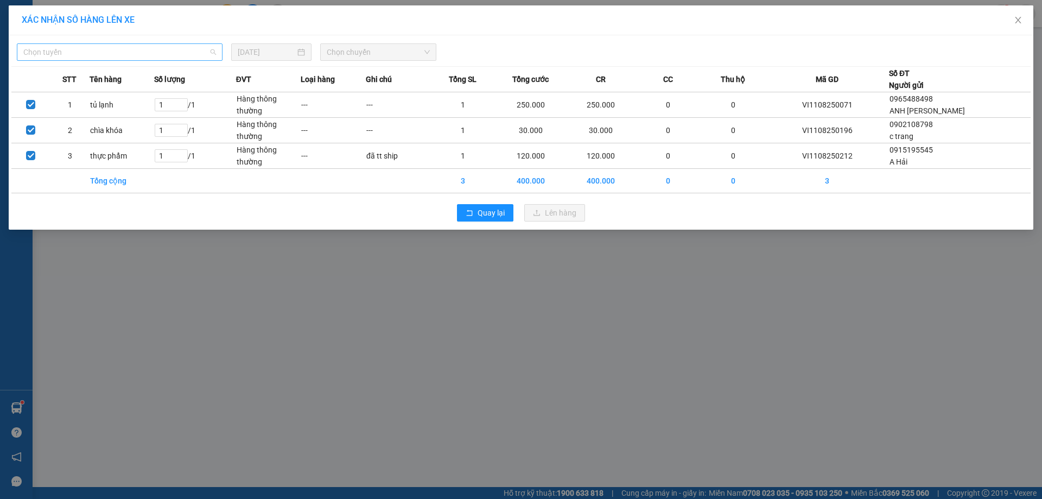
click at [73, 47] on span "Chọn tuyến" at bounding box center [119, 52] width 193 height 16
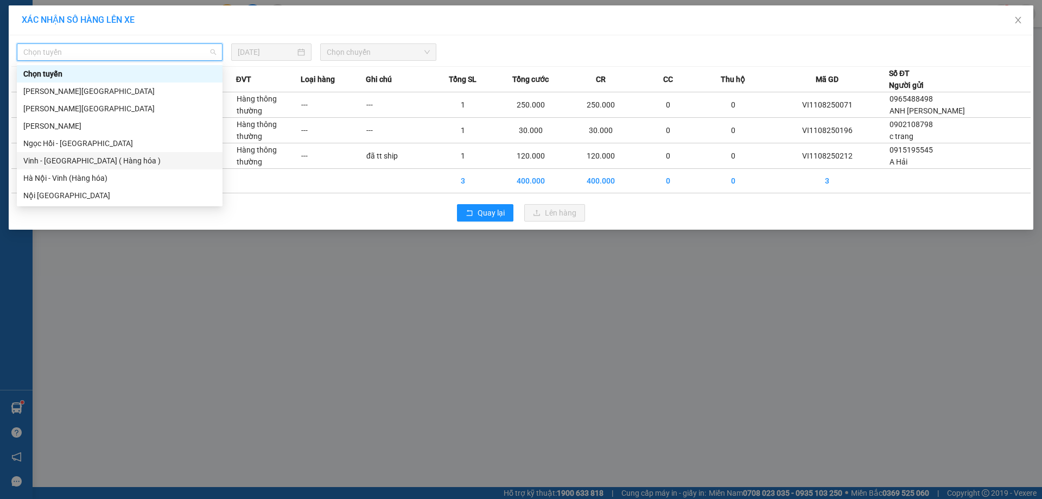
click at [83, 160] on div "Vinh - [GEOGRAPHIC_DATA] ( Hàng hóa )" at bounding box center [119, 161] width 193 height 12
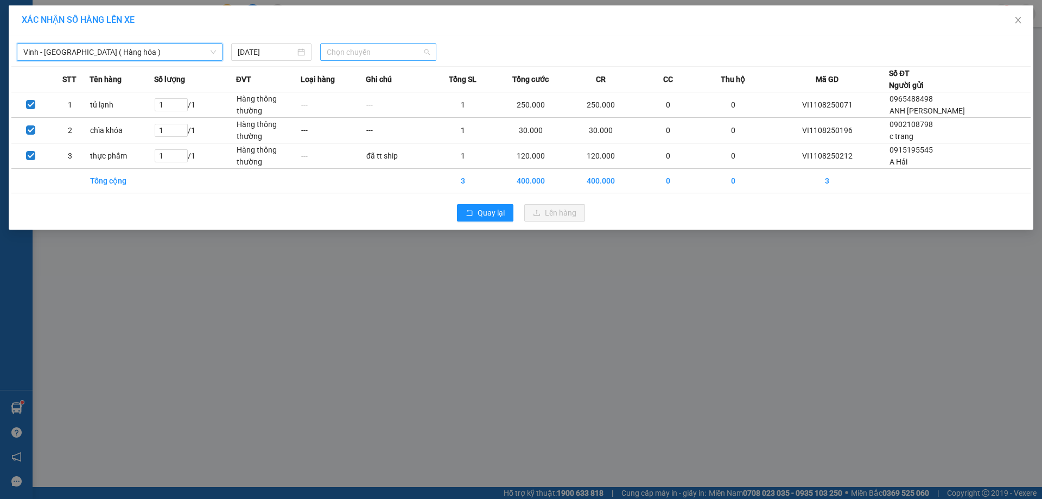
click at [375, 59] on span "Chọn chuyến" at bounding box center [378, 52] width 103 height 16
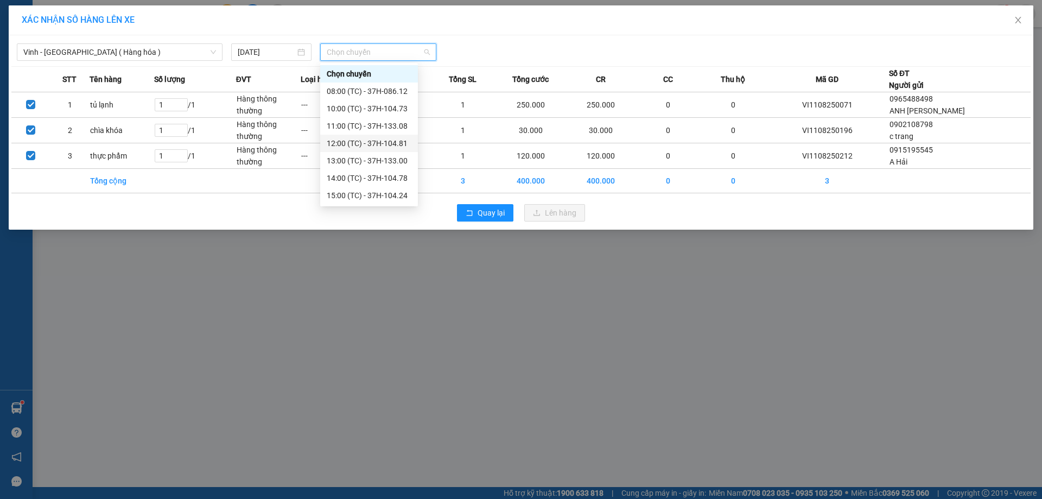
click at [354, 143] on div "12:00 (TC) - 37H-104.81" at bounding box center [369, 143] width 85 height 12
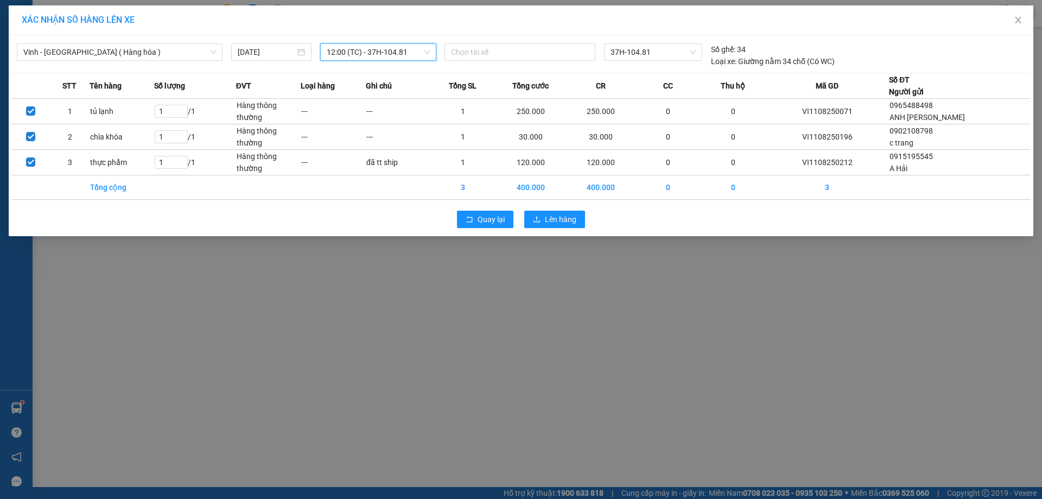
click at [374, 50] on span "12:00 (TC) - 37H-104.81" at bounding box center [378, 52] width 103 height 16
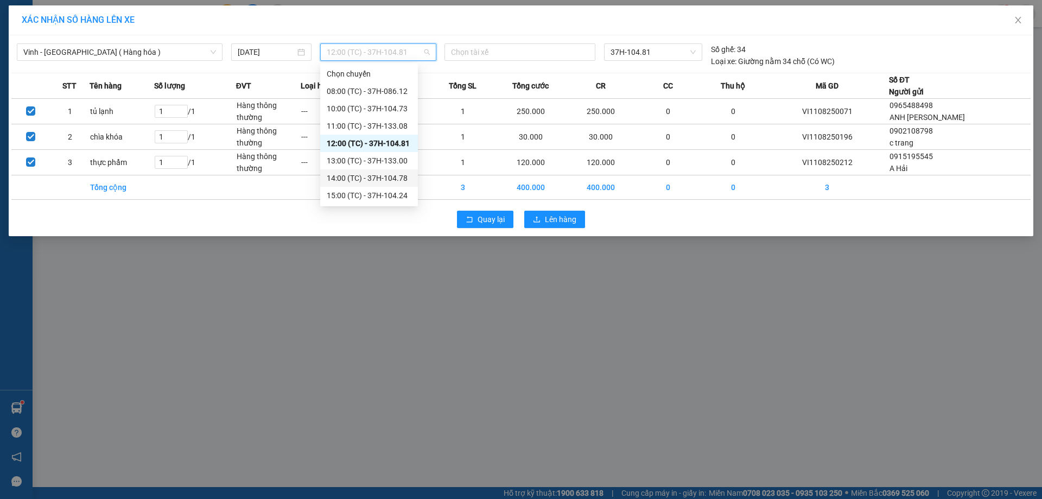
click at [363, 176] on div "14:00 (TC) - 37H-104.78" at bounding box center [369, 178] width 85 height 12
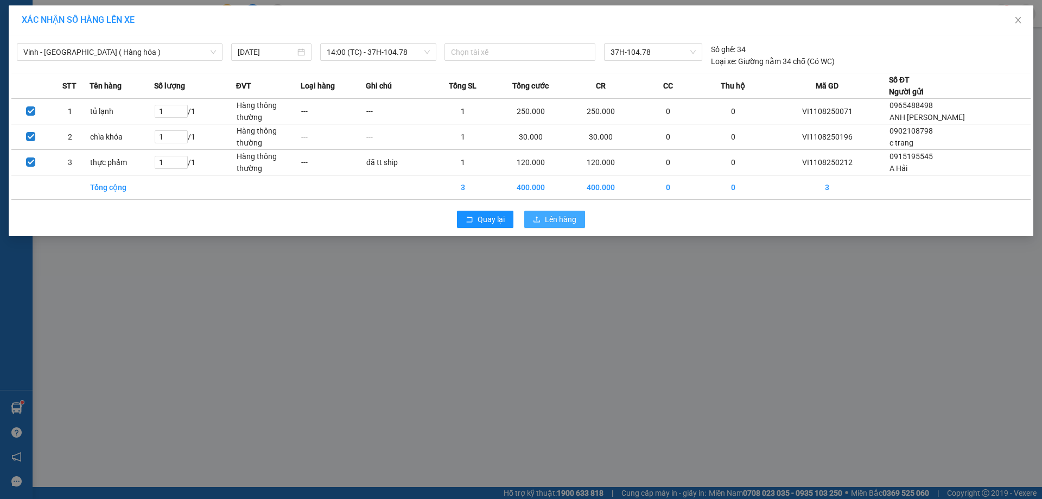
click at [553, 217] on span "Lên hàng" at bounding box center [560, 219] width 31 height 12
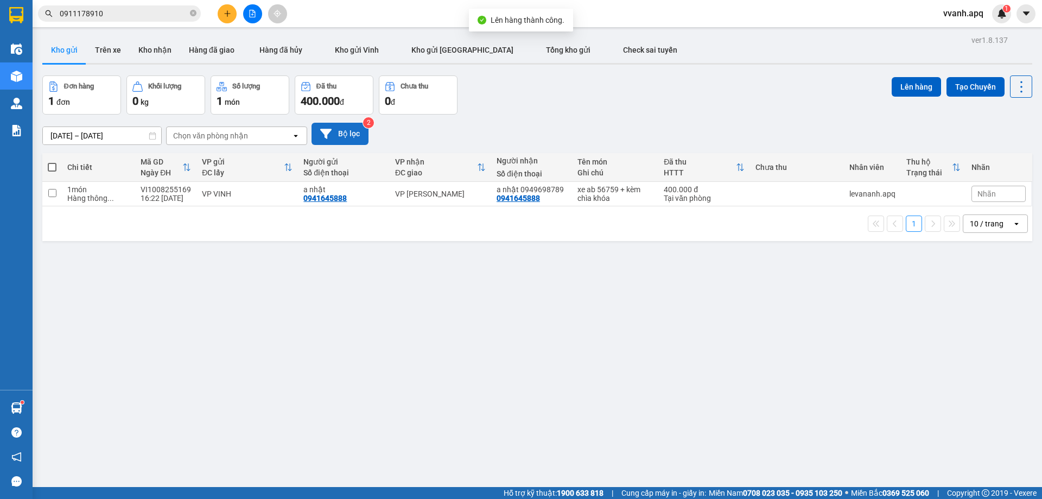
click at [327, 126] on button "Bộ lọc" at bounding box center [340, 134] width 57 height 22
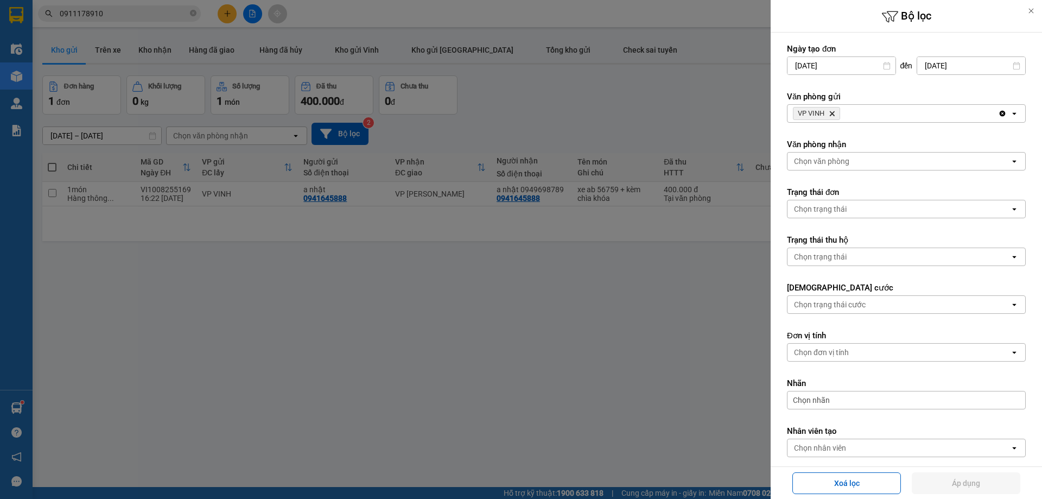
click at [833, 116] on icon "Delete" at bounding box center [832, 113] width 7 height 7
click at [833, 116] on div "Chọn văn phòng" at bounding box center [821, 113] width 55 height 11
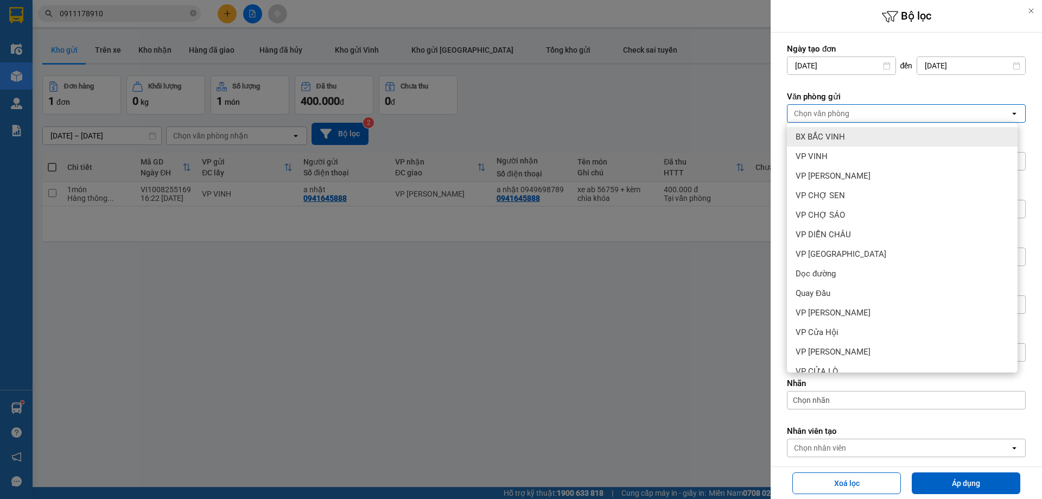
click at [839, 140] on span "BX BẮC VINH" at bounding box center [820, 136] width 49 height 11
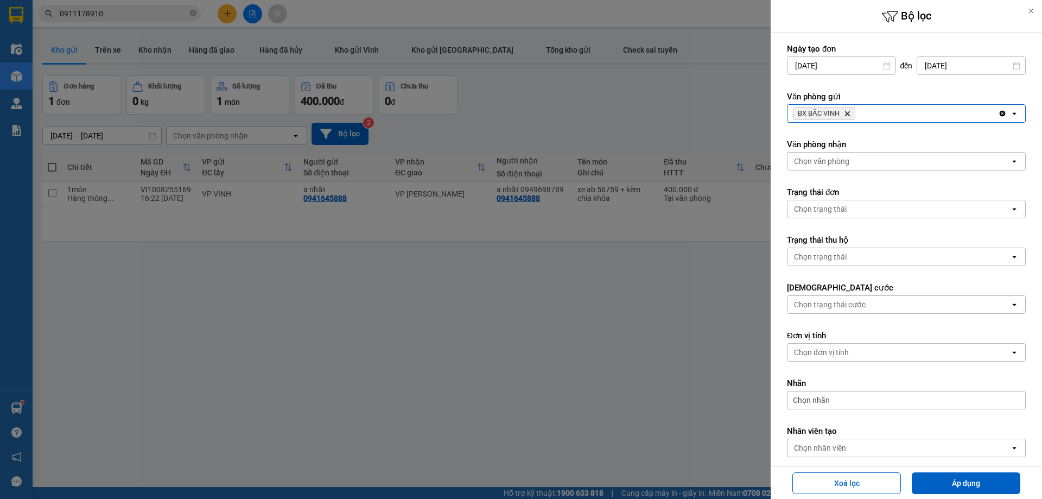
click at [888, 105] on div "BX BẮC VINH Delete" at bounding box center [893, 113] width 211 height 17
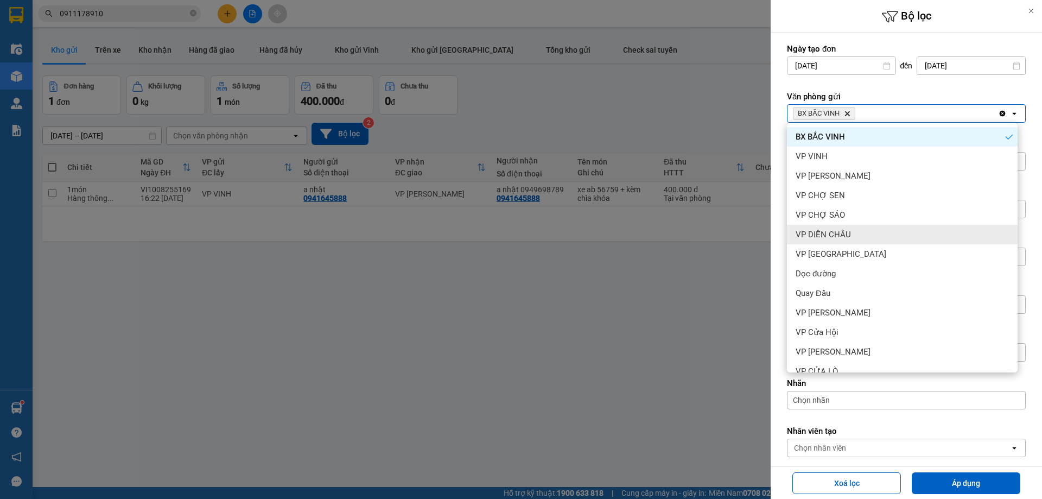
click at [853, 235] on div "VP DIỄN CHÂU" at bounding box center [902, 235] width 231 height 20
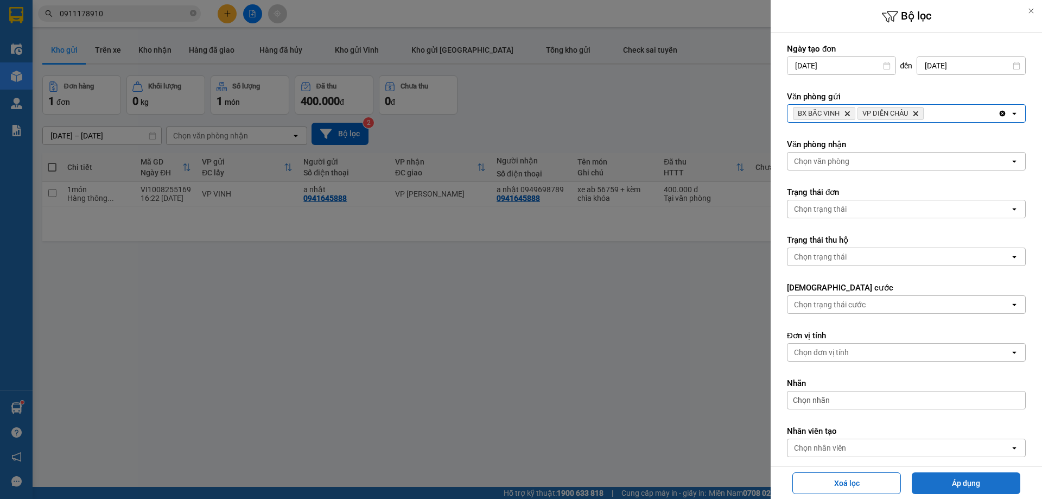
click at [952, 474] on button "Áp dụng" at bounding box center [966, 483] width 109 height 22
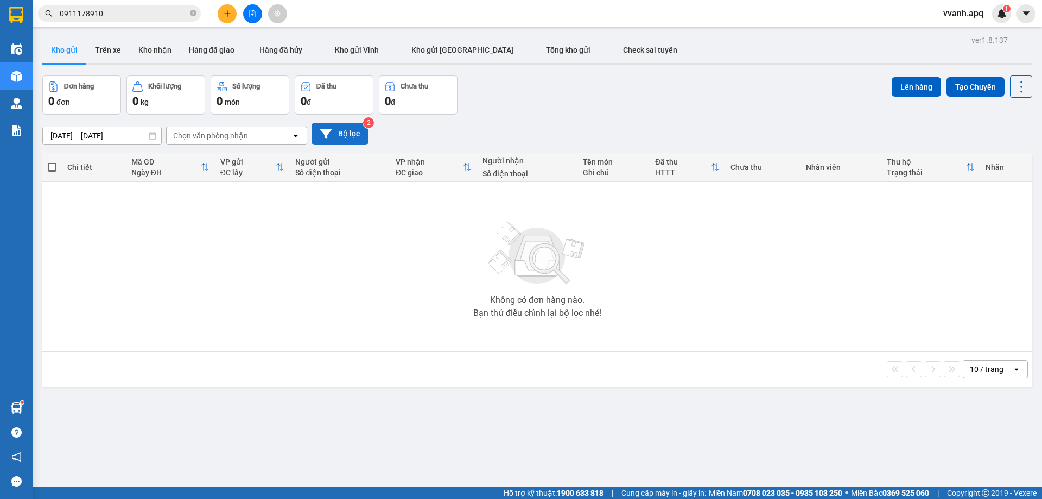
click at [330, 137] on icon at bounding box center [325, 133] width 11 height 11
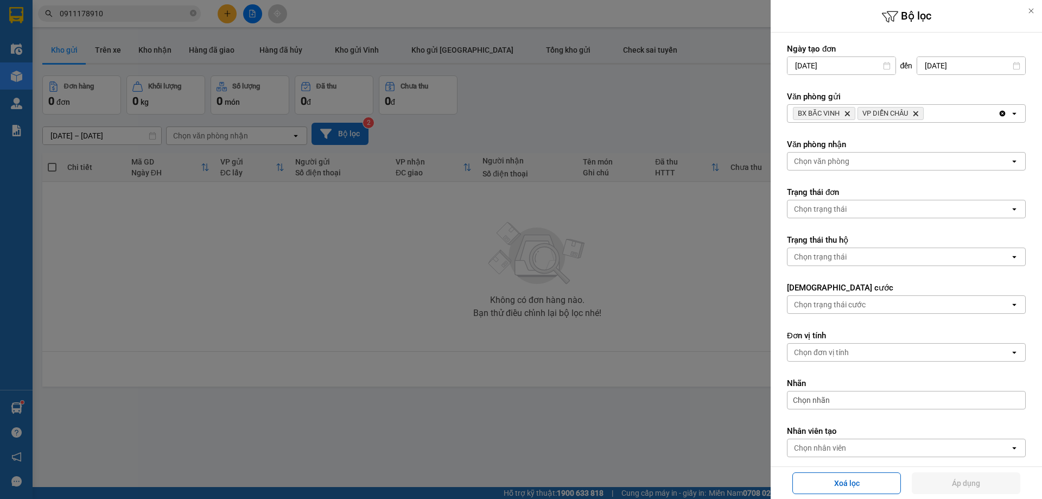
click at [851, 112] on icon "Delete" at bounding box center [847, 113] width 7 height 7
click at [851, 112] on icon "Delete" at bounding box center [851, 113] width 7 height 7
click at [851, 112] on div "Chọn văn phòng" at bounding box center [899, 113] width 223 height 17
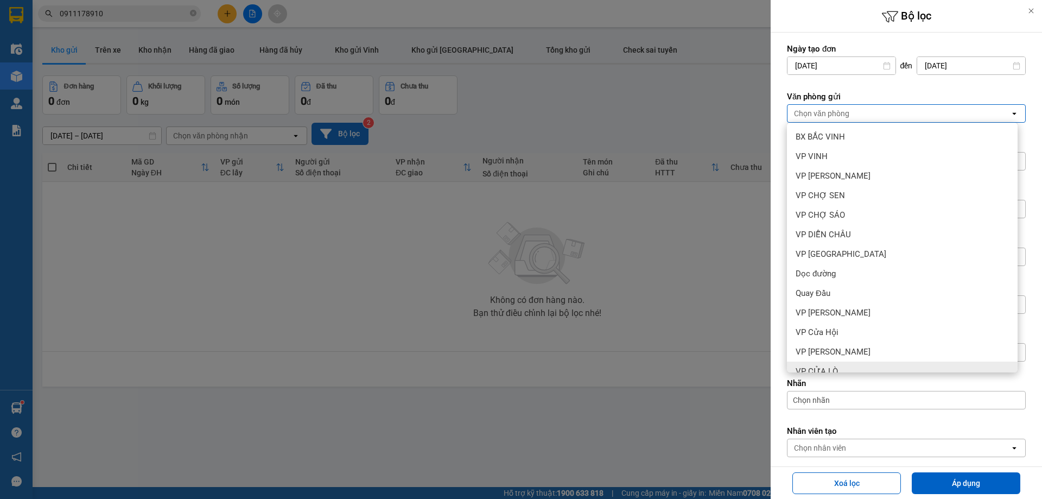
click at [850, 371] on div "VP CỬA LÒ" at bounding box center [902, 372] width 231 height 20
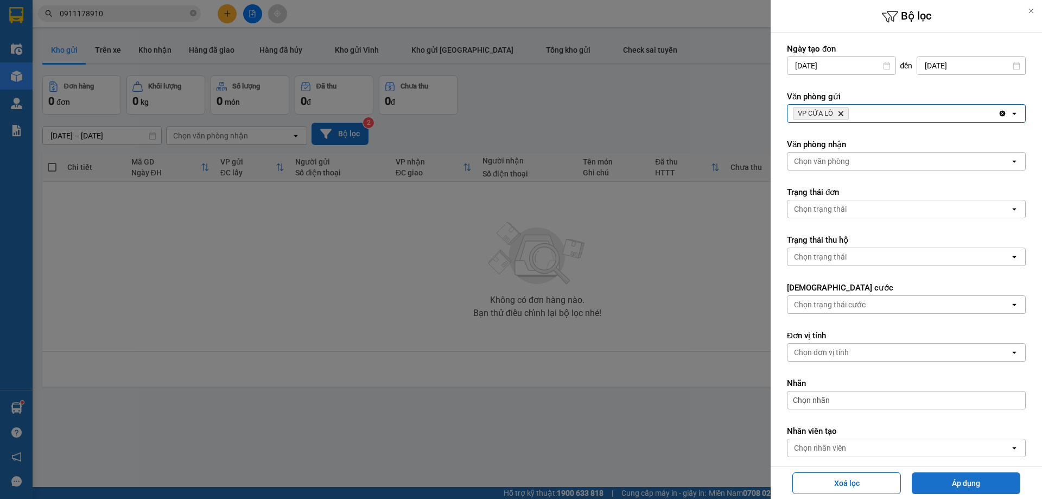
click at [949, 478] on button "Áp dụng" at bounding box center [966, 483] width 109 height 22
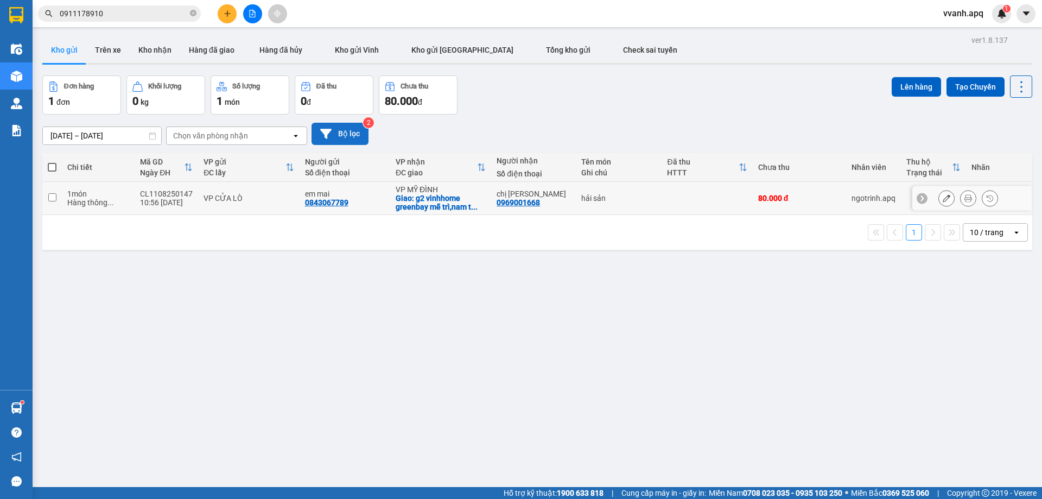
click at [602, 191] on td "hải sản" at bounding box center [619, 198] width 86 height 33
checkbox input "true"
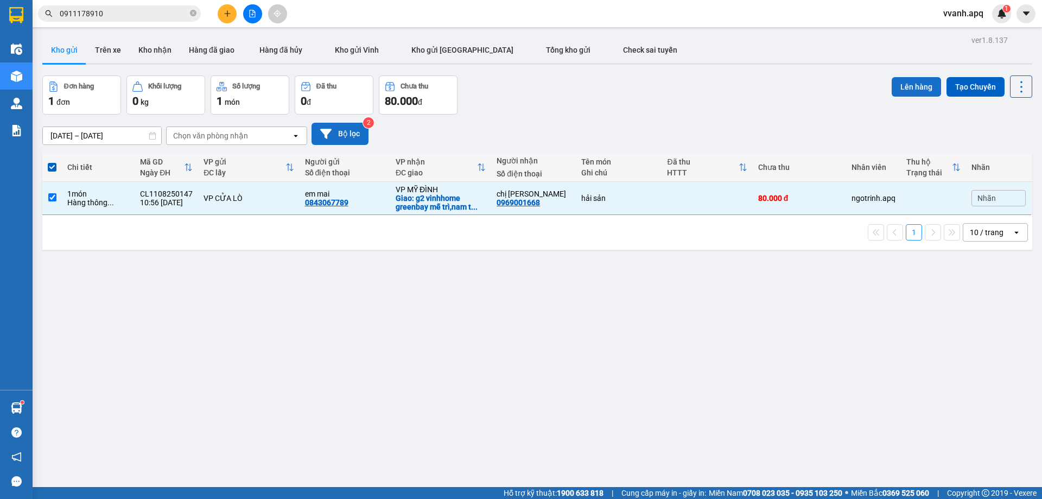
click at [907, 84] on button "Lên hàng" at bounding box center [916, 87] width 49 height 20
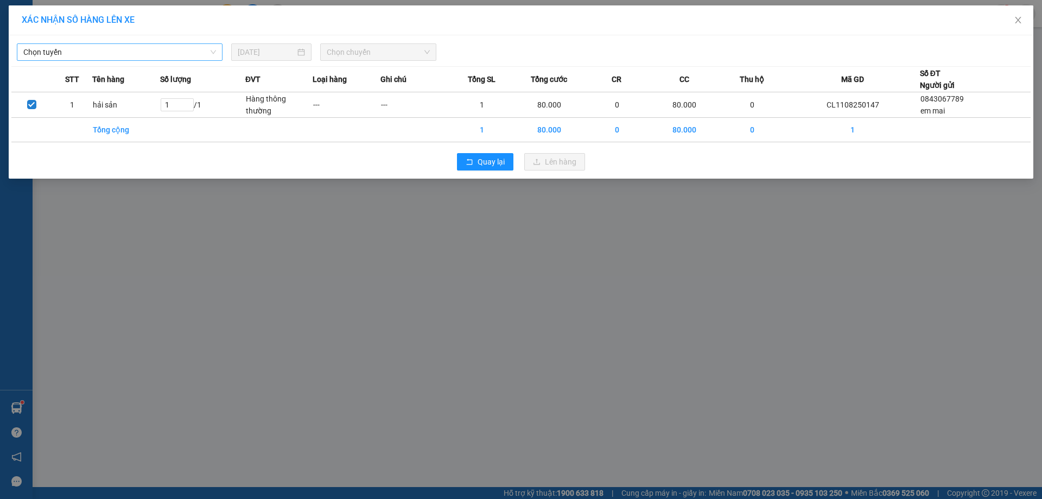
drag, startPoint x: 168, startPoint y: 46, endPoint x: 158, endPoint y: 56, distance: 14.6
click at [168, 46] on span "Chọn tuyến" at bounding box center [119, 52] width 193 height 16
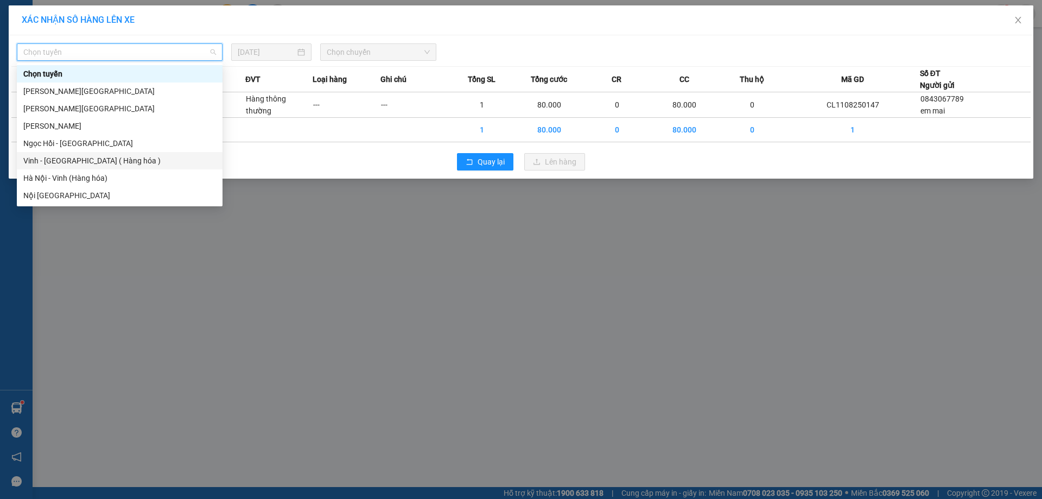
click at [63, 158] on div "Vinh - [GEOGRAPHIC_DATA] ( Hàng hóa )" at bounding box center [119, 161] width 193 height 12
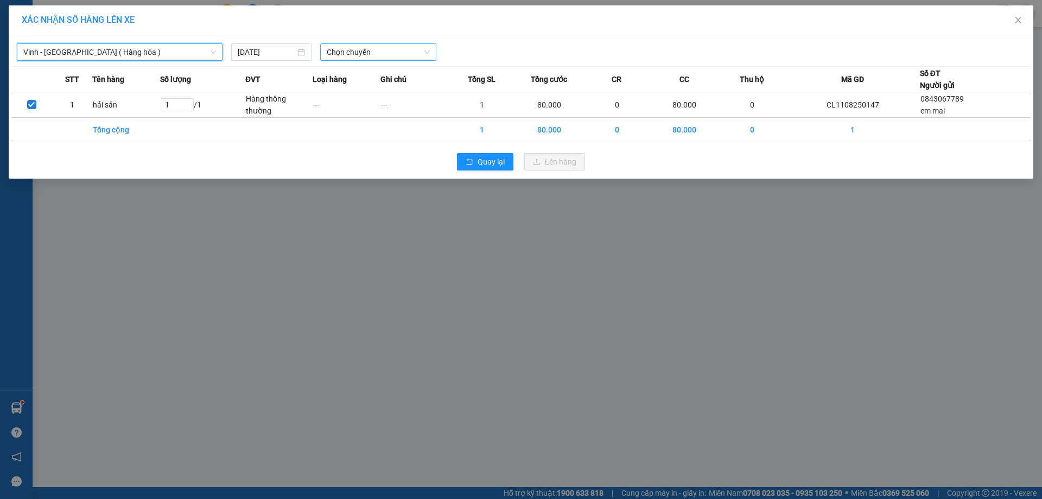
click at [366, 49] on span "Chọn chuyến" at bounding box center [378, 52] width 103 height 16
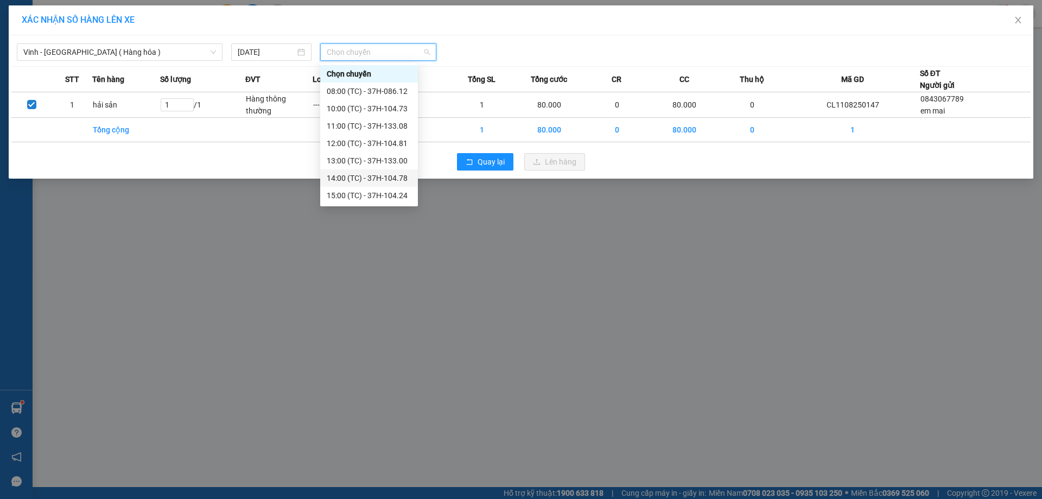
click at [351, 175] on div "14:00 (TC) - 37H-104.78" at bounding box center [369, 178] width 85 height 12
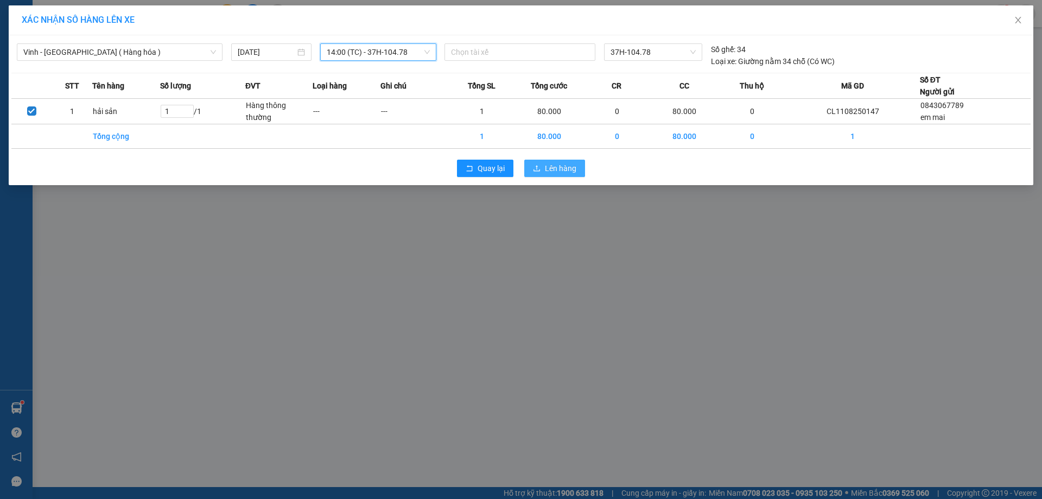
click at [549, 174] on button "Lên hàng" at bounding box center [554, 168] width 61 height 17
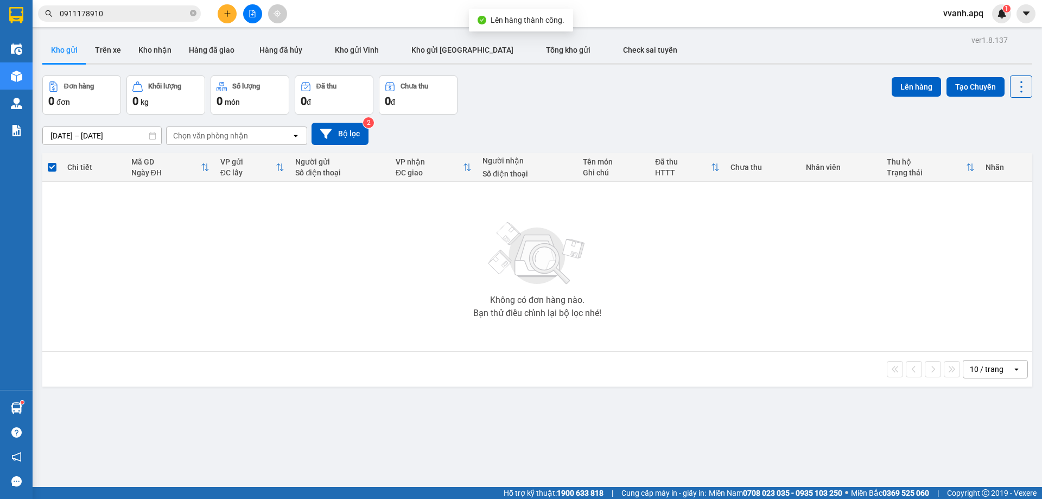
click at [249, 14] on icon "file-add" at bounding box center [253, 14] width 8 height 8
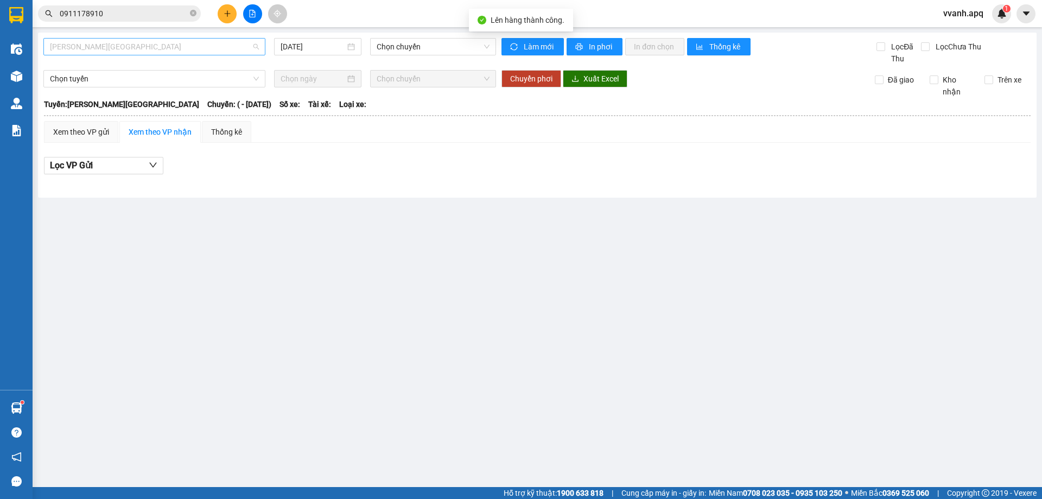
click at [154, 52] on span "[PERSON_NAME][GEOGRAPHIC_DATA]" at bounding box center [154, 47] width 209 height 16
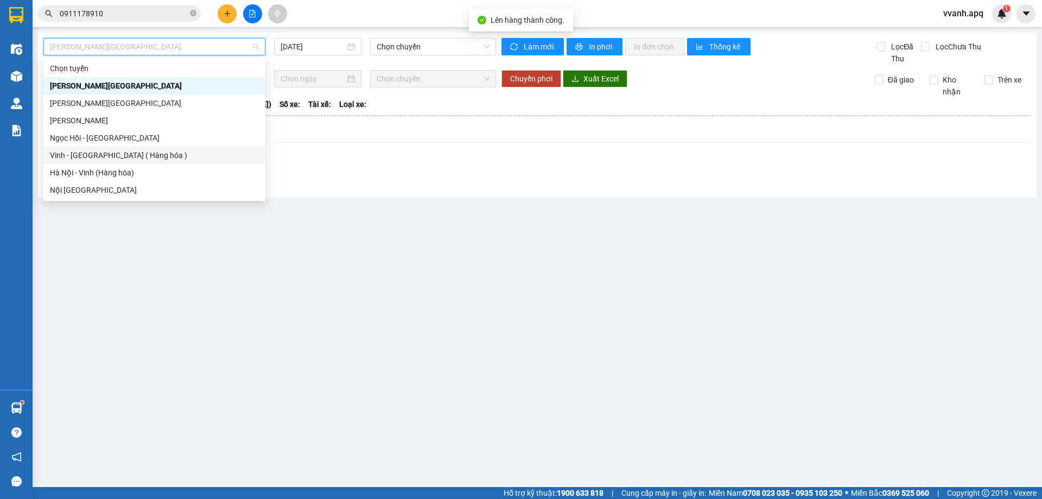
click at [100, 148] on div "Vinh - [GEOGRAPHIC_DATA] ( Hàng hóa )" at bounding box center [154, 155] width 222 height 17
type input "[DATE]"
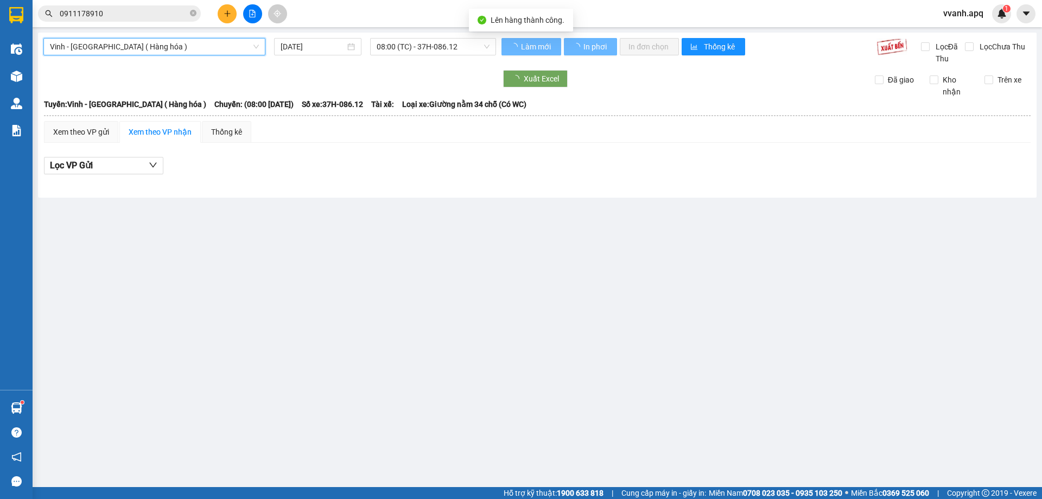
click at [417, 48] on span "08:00 (TC) - 37H-086.12" at bounding box center [433, 47] width 113 height 16
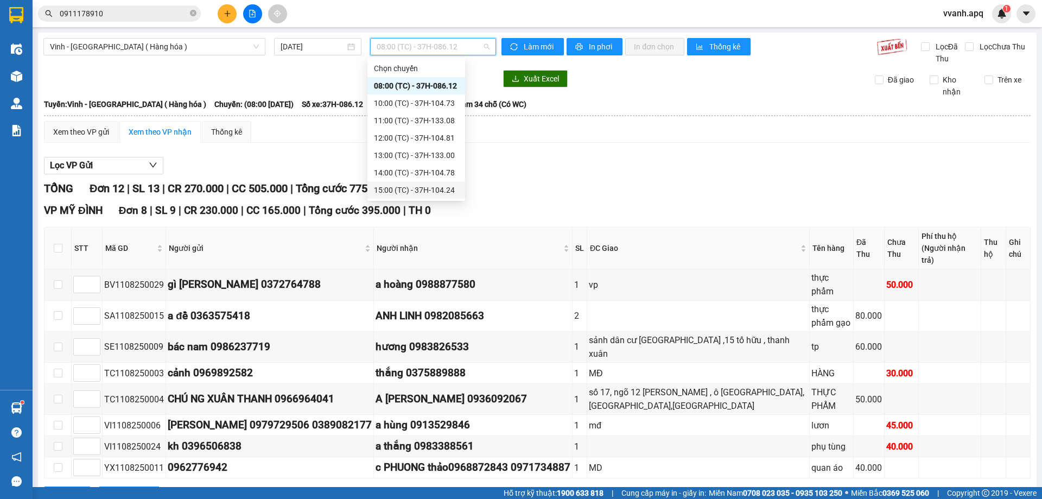
click at [410, 167] on div "14:00 (TC) - 37H-104.78" at bounding box center [416, 173] width 85 height 12
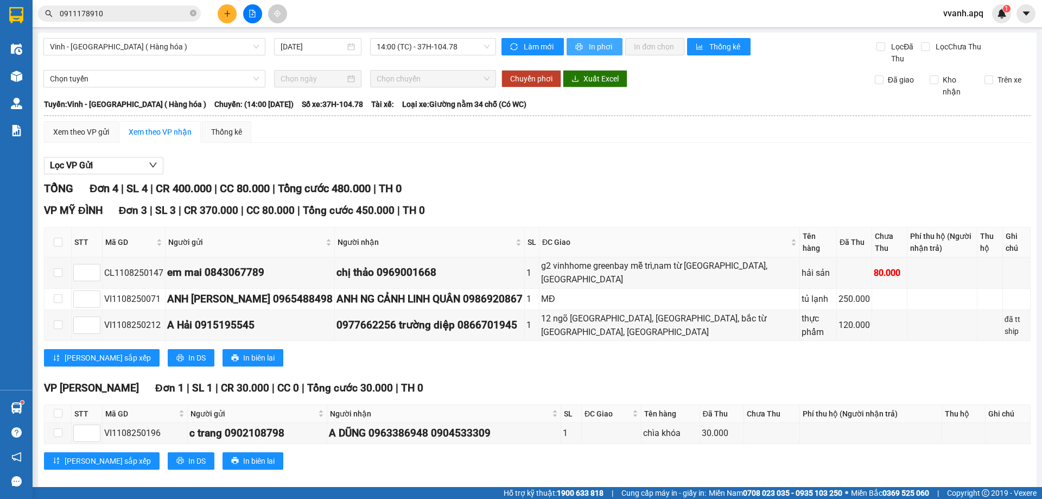
click at [604, 43] on span "In phơi" at bounding box center [601, 47] width 25 height 12
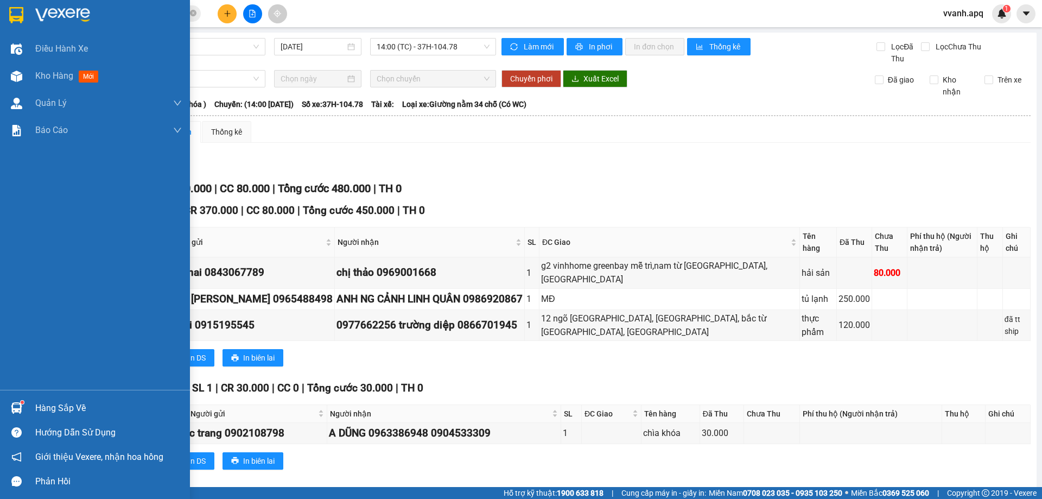
click at [17, 407] on img at bounding box center [16, 407] width 11 height 11
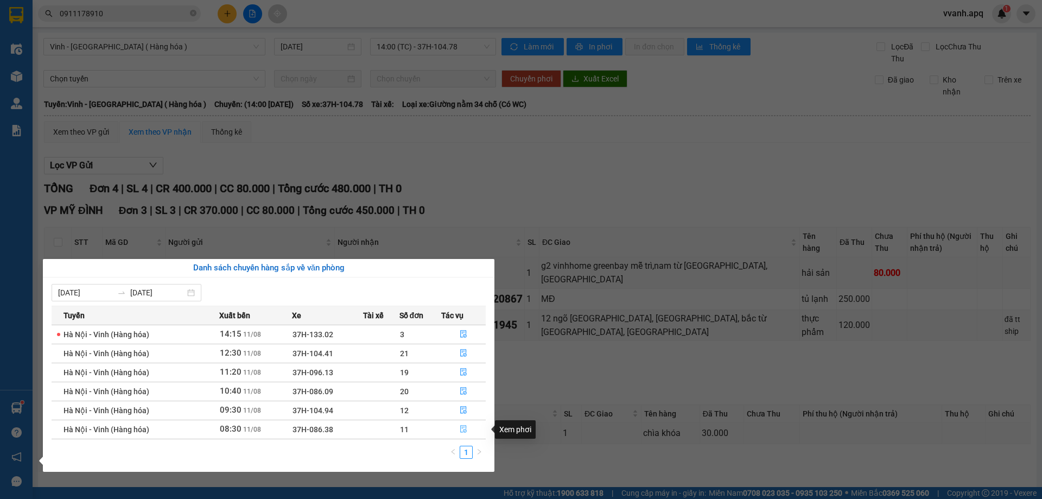
click at [464, 429] on icon "file-done" at bounding box center [464, 429] width 8 height 8
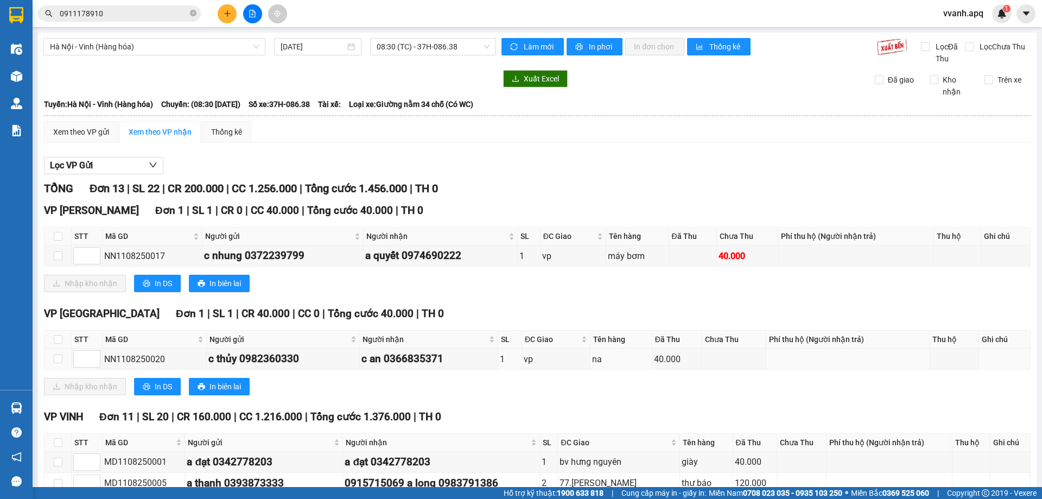
scroll to position [254, 0]
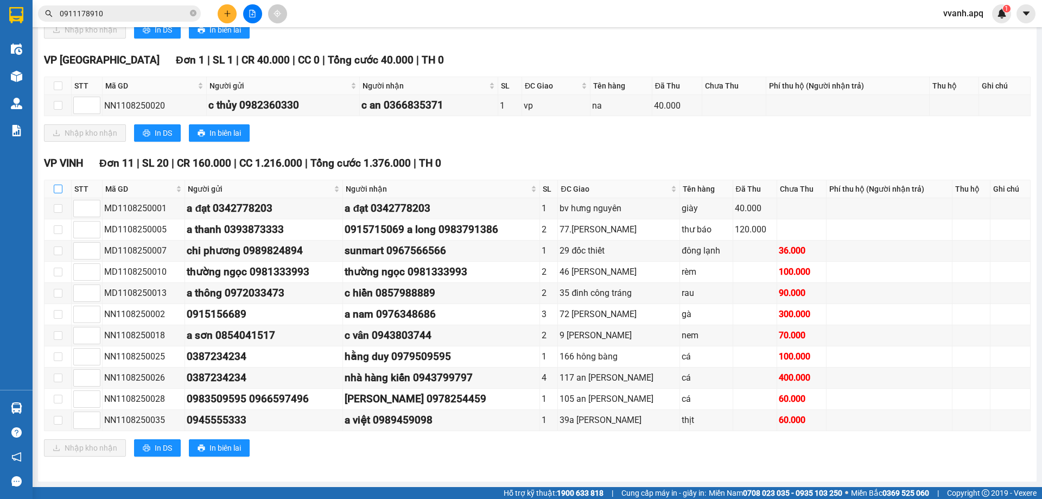
click at [59, 186] on input "checkbox" at bounding box center [58, 189] width 9 height 9
checkbox input "true"
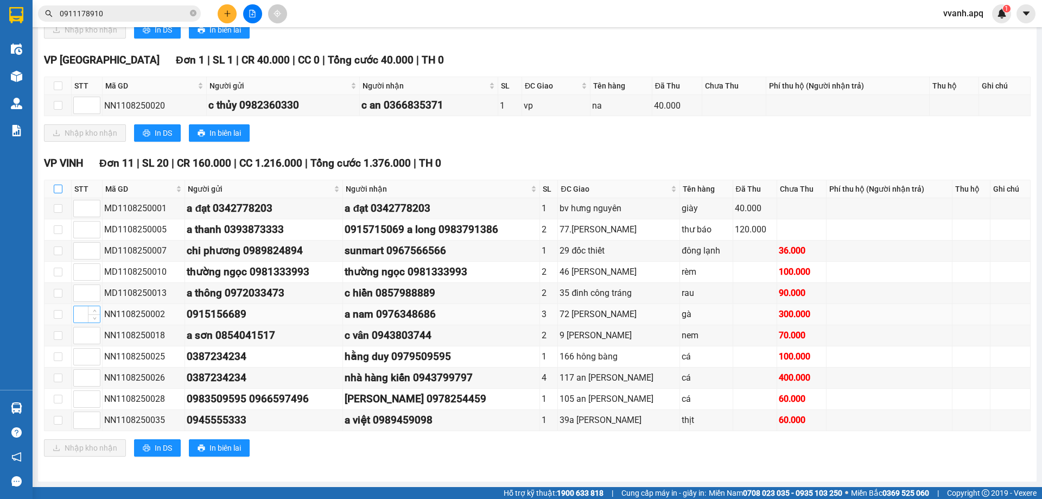
checkbox input "true"
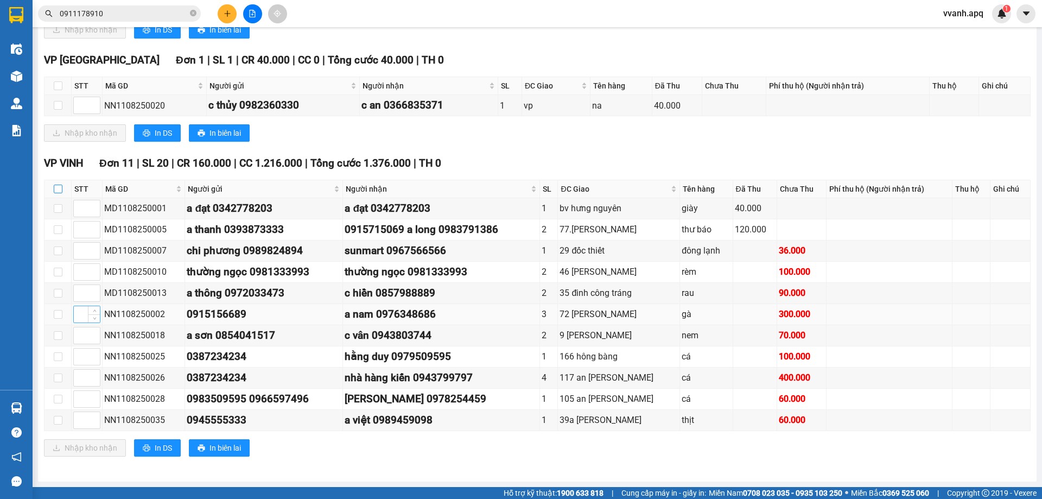
checkbox input "true"
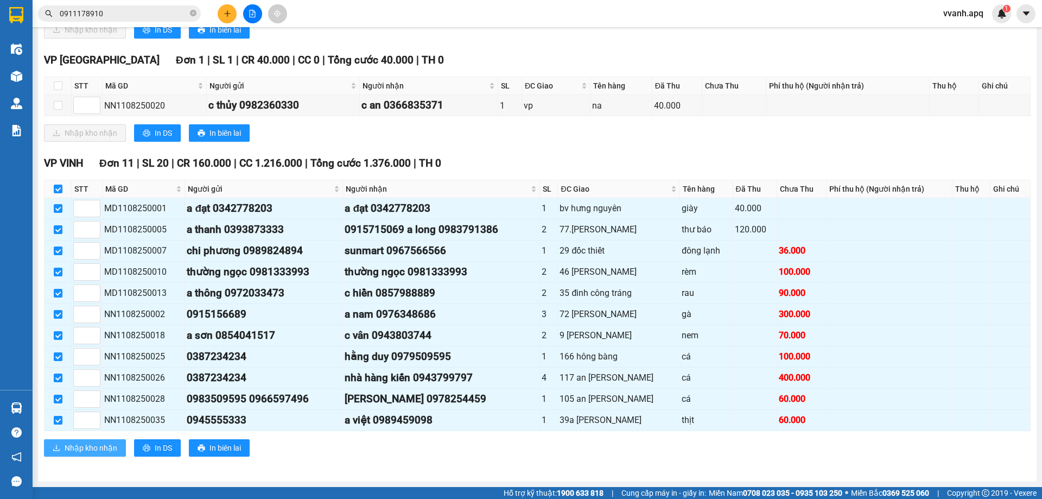
click at [115, 454] on button "Nhập kho nhận" at bounding box center [85, 447] width 82 height 17
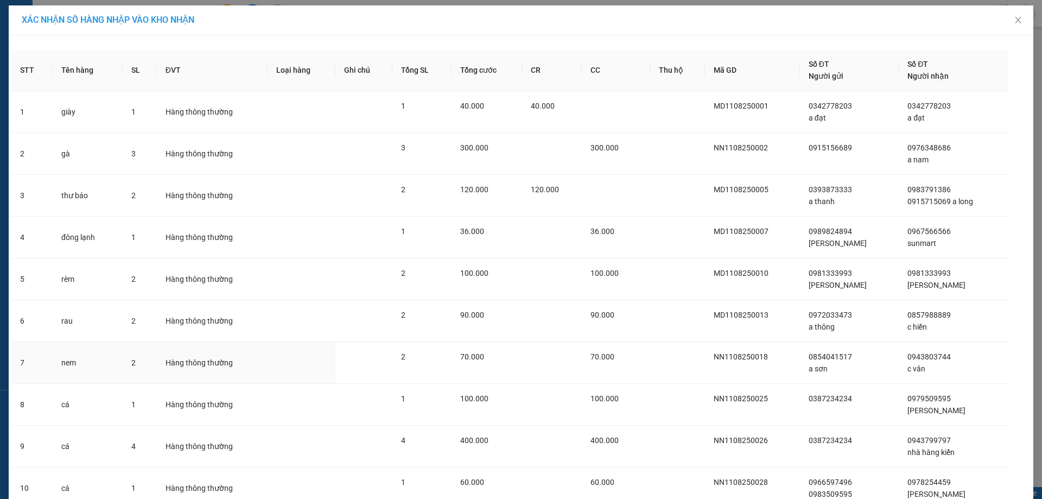
scroll to position [131, 0]
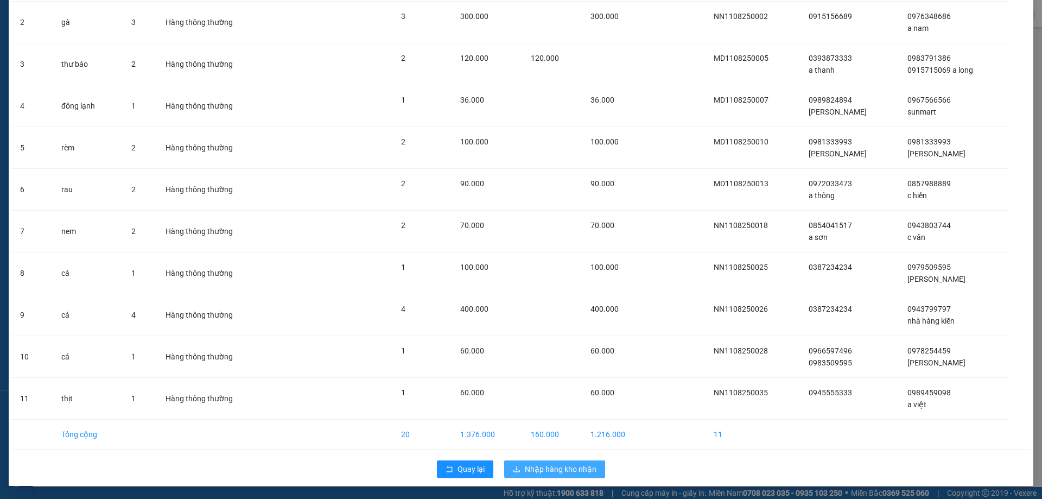
click at [557, 465] on span "Nhập hàng kho nhận" at bounding box center [561, 469] width 72 height 12
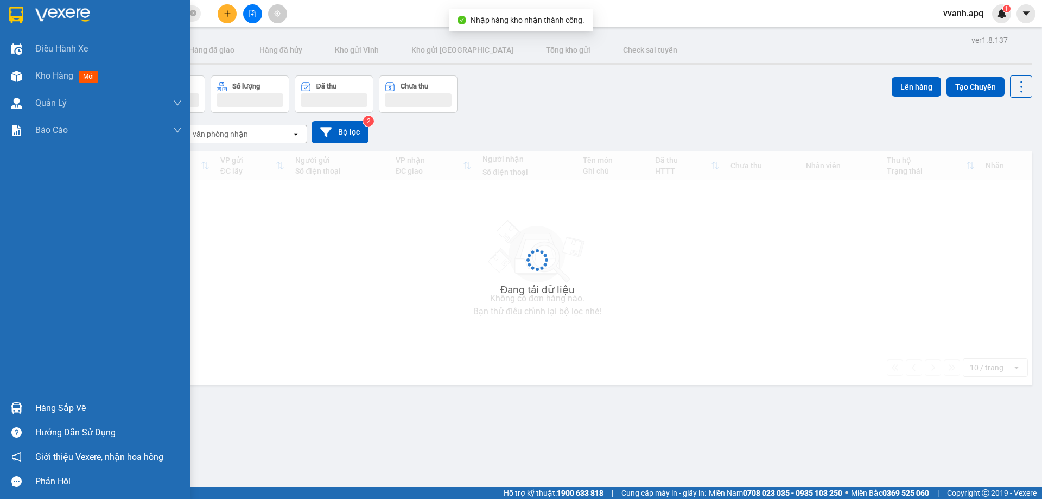
click at [23, 401] on div at bounding box center [16, 407] width 19 height 19
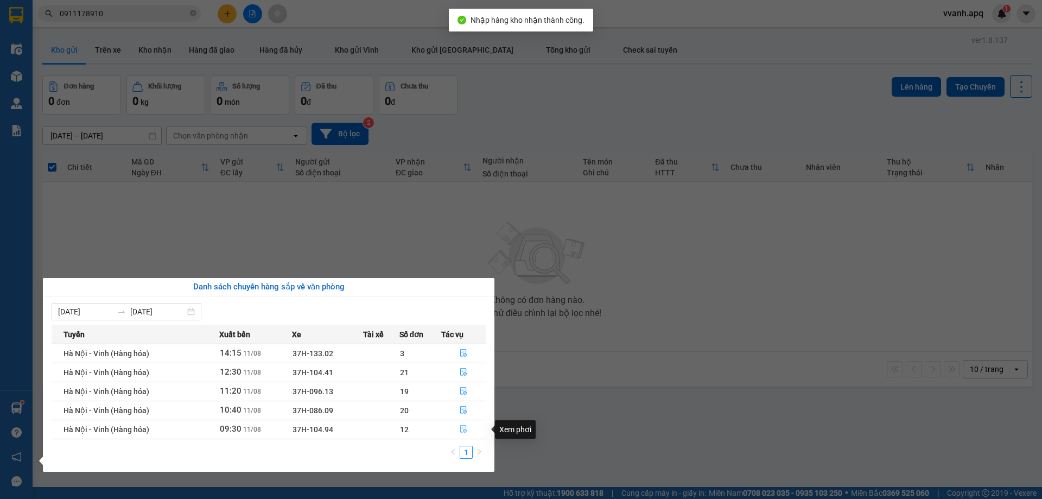
click at [463, 429] on icon "file-done" at bounding box center [464, 429] width 8 height 8
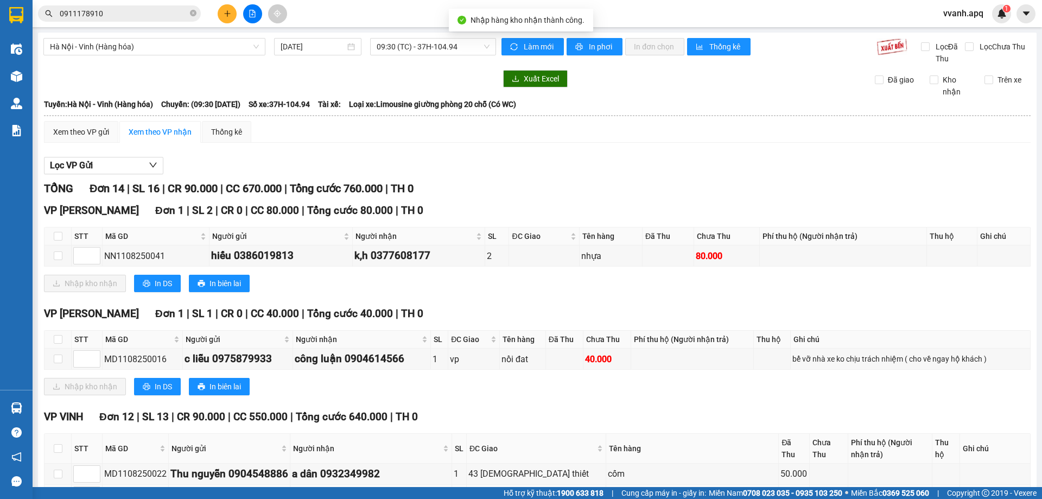
scroll to position [271, 0]
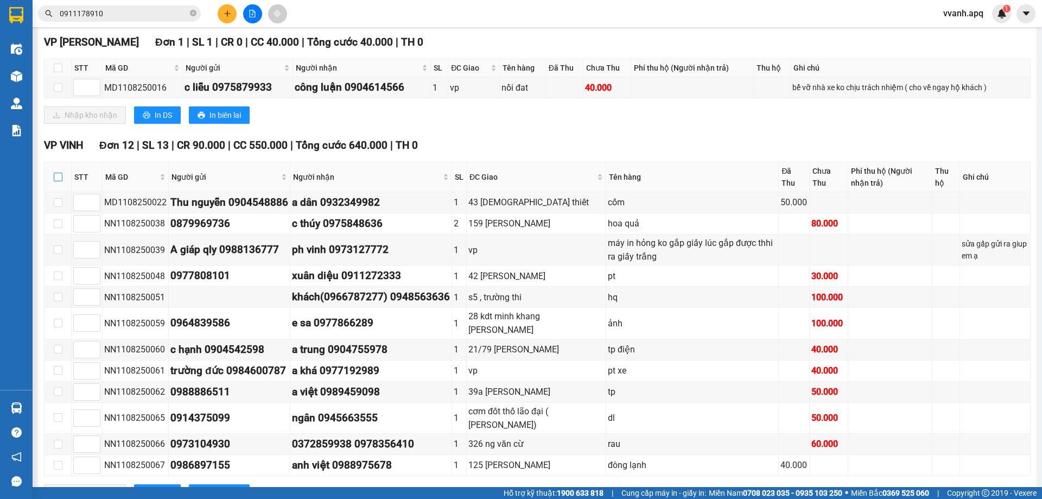
click at [55, 181] on label at bounding box center [58, 177] width 9 height 12
click at [55, 181] on input "checkbox" at bounding box center [58, 177] width 9 height 9
checkbox input "true"
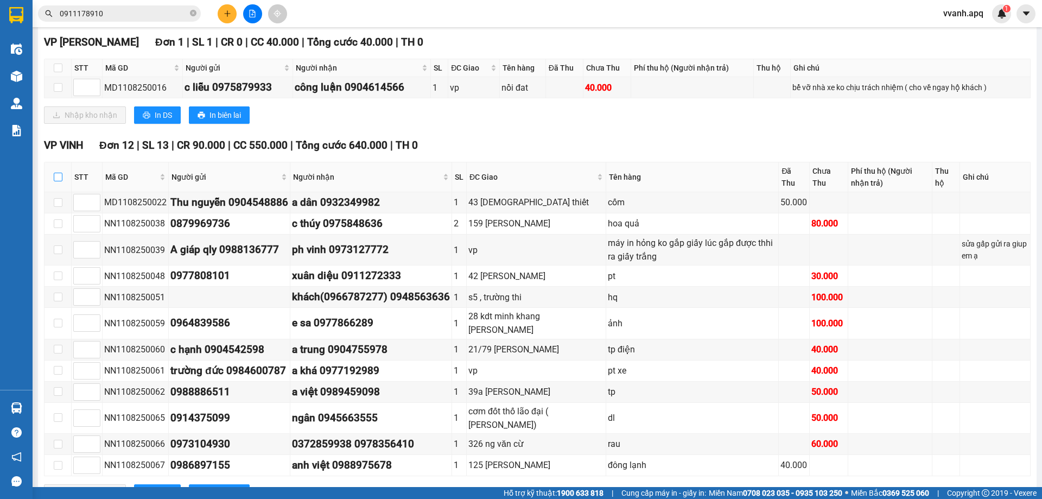
checkbox input "true"
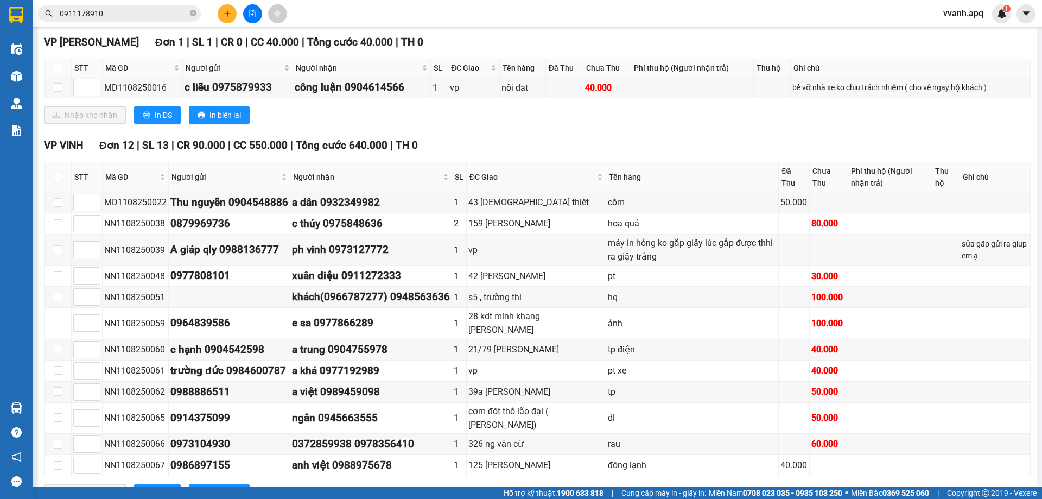
checkbox input "true"
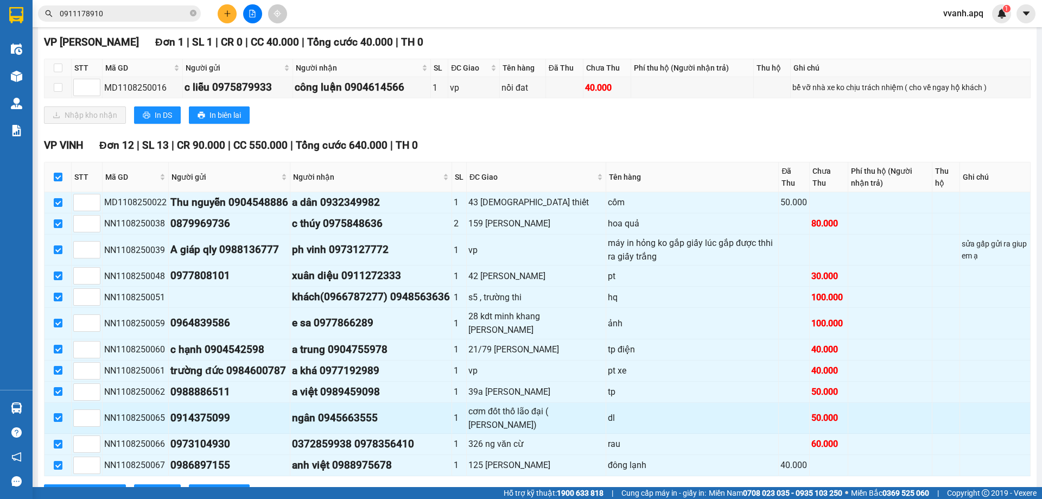
scroll to position [307, 0]
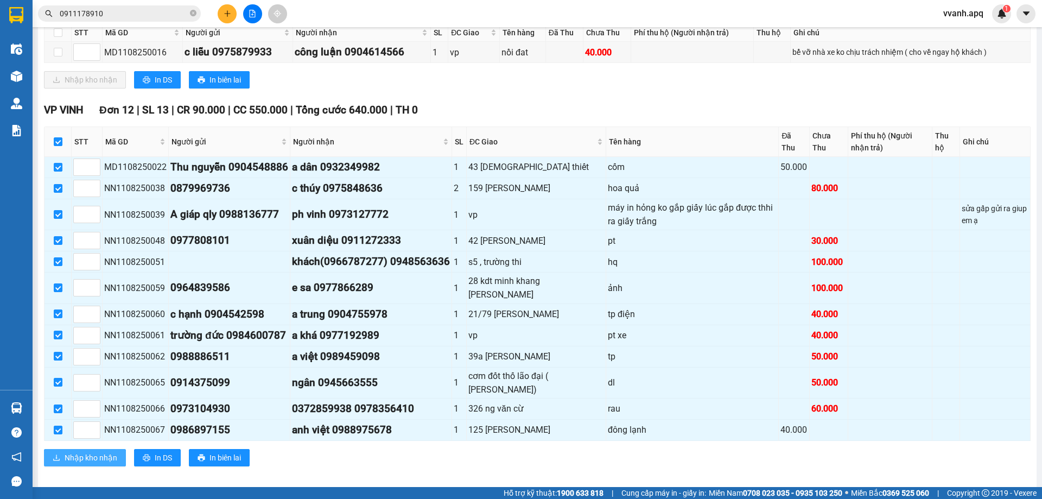
click at [93, 452] on span "Nhập kho nhận" at bounding box center [91, 458] width 53 height 12
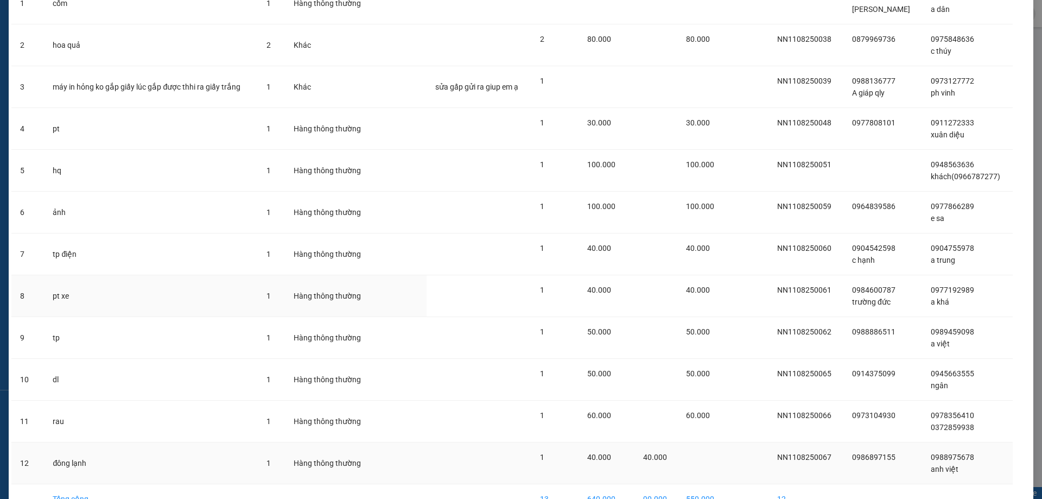
scroll to position [173, 0]
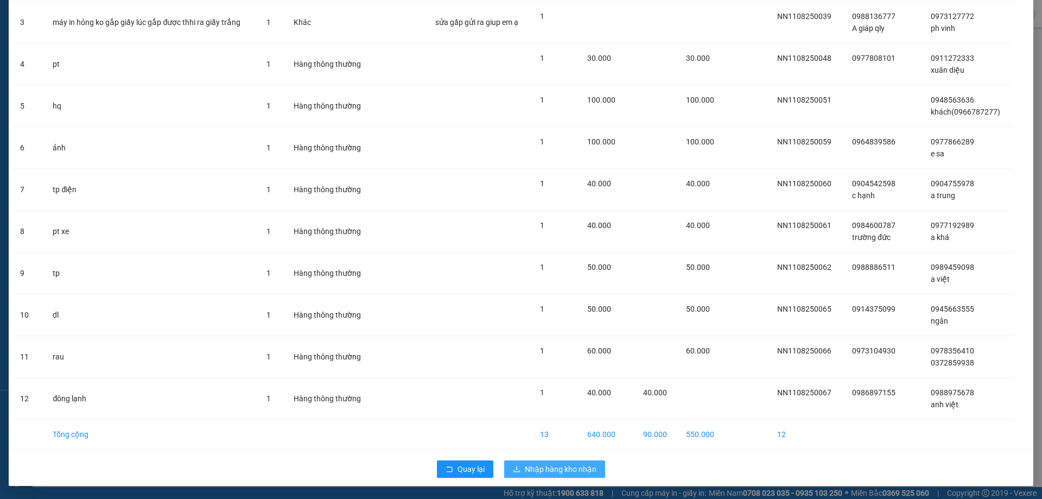
click at [589, 466] on span "Nhập hàng kho nhận" at bounding box center [561, 469] width 72 height 12
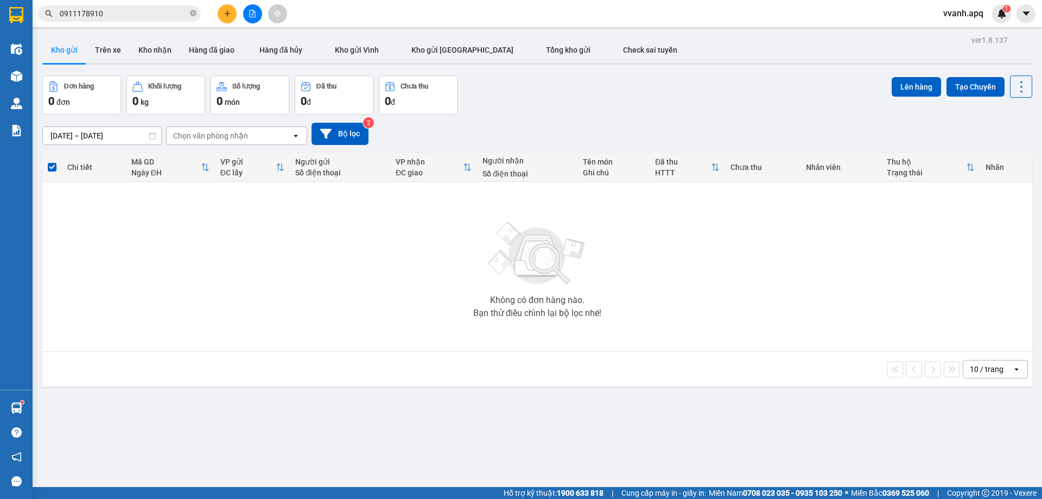
drag, startPoint x: 1042, startPoint y: 18, endPoint x: 324, endPoint y: 359, distance: 795.0
click at [324, 259] on div "Không có đơn hàng nào. Bạn thử điều chỉnh lại bộ lọc nhé!" at bounding box center [537, 266] width 979 height 163
click at [293, 459] on div "ver 1.8.137 Kho gửi Trên xe Kho nhận Hàng đã giao Hàng đã hủy Kho gửi Vinh Kho …" at bounding box center [537, 282] width 999 height 499
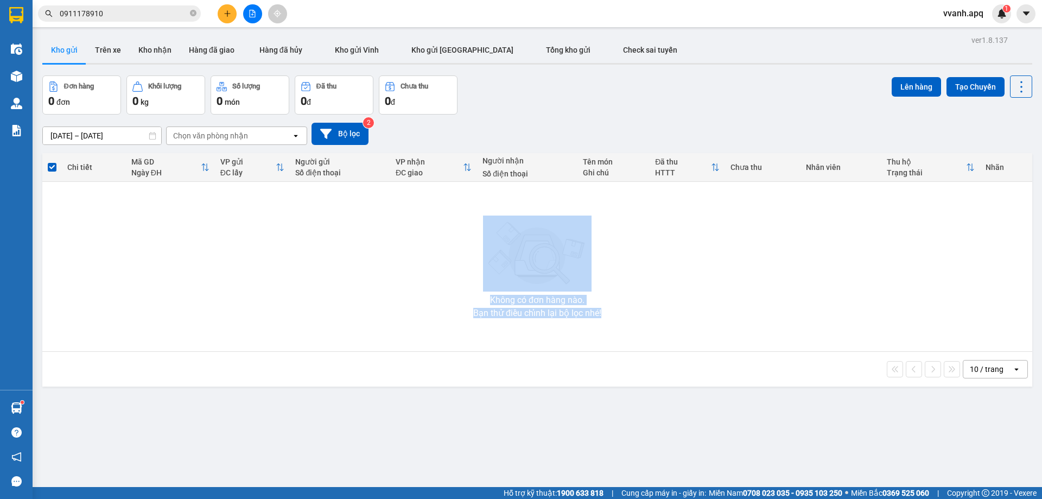
drag, startPoint x: 478, startPoint y: 287, endPoint x: 629, endPoint y: 346, distance: 161.6
click at [629, 346] on div "Không có đơn hàng nào. Bạn thử điều chỉnh lại bộ lọc nhé!" at bounding box center [537, 266] width 979 height 163
click at [630, 346] on div "Không có đơn hàng nào. Bạn thử điều chỉnh lại bộ lọc nhé!" at bounding box center [537, 266] width 979 height 163
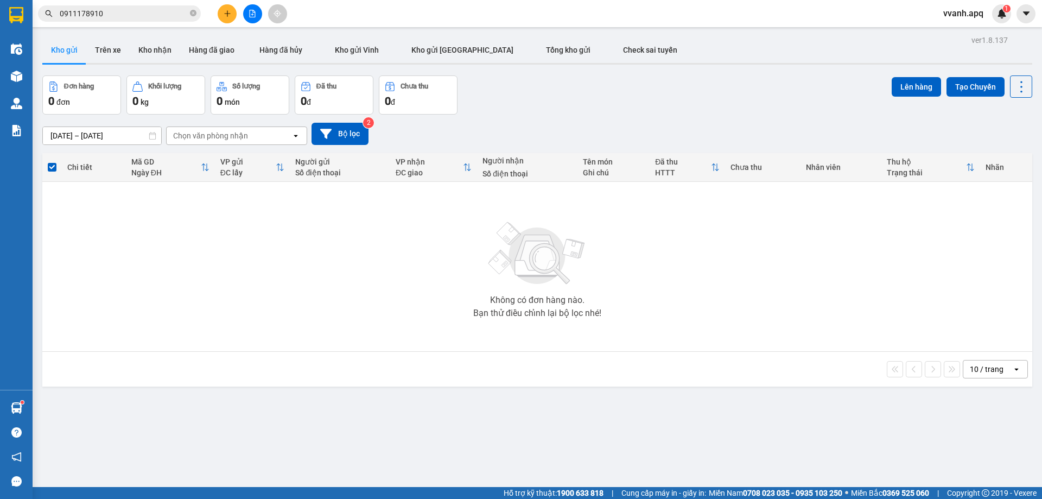
click at [565, 276] on img at bounding box center [537, 254] width 109 height 76
drag, startPoint x: 441, startPoint y: 293, endPoint x: 641, endPoint y: 361, distance: 210.5
click at [639, 361] on div "Chi tiết Mã GD Ngày ĐH VP gửi ĐC lấy Người gửi Số điện thoại VP nhận ĐC giao Ng…" at bounding box center [537, 269] width 990 height 233
click at [643, 353] on div "10 / trang open" at bounding box center [537, 369] width 990 height 35
click at [579, 305] on div "Không có đơn hàng nào." at bounding box center [537, 300] width 94 height 9
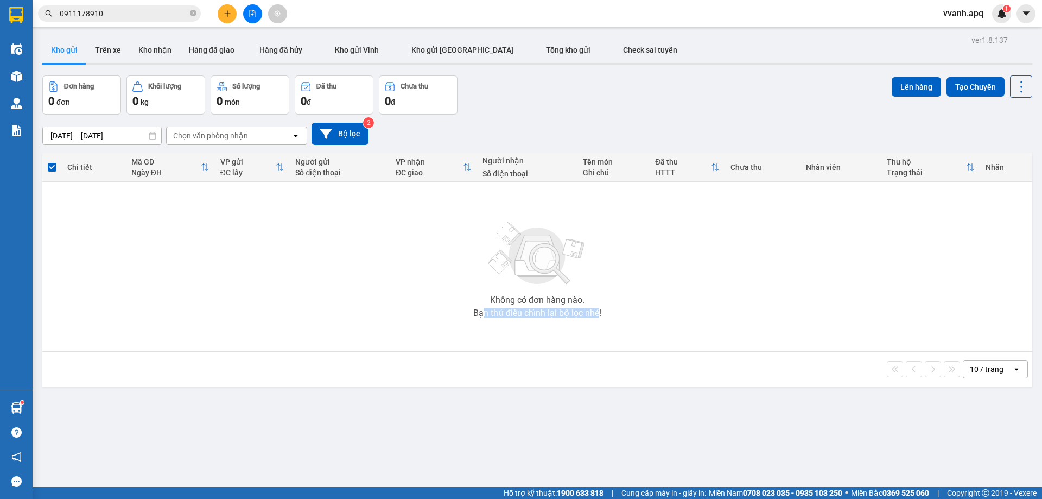
drag, startPoint x: 478, startPoint y: 302, endPoint x: 596, endPoint y: 316, distance: 118.6
click at [596, 316] on div "Không có đơn hàng nào. Bạn thử điều chỉnh lại bộ lọc nhé!" at bounding box center [537, 266] width 979 height 163
click at [597, 316] on div "Bạn thử điều chỉnh lại bộ lọc nhé!" at bounding box center [537, 313] width 128 height 9
drag, startPoint x: 492, startPoint y: 301, endPoint x: 600, endPoint y: 323, distance: 110.3
click at [600, 323] on div "Không có đơn hàng nào. Bạn thử điều chỉnh lại bộ lọc nhé!" at bounding box center [537, 266] width 979 height 163
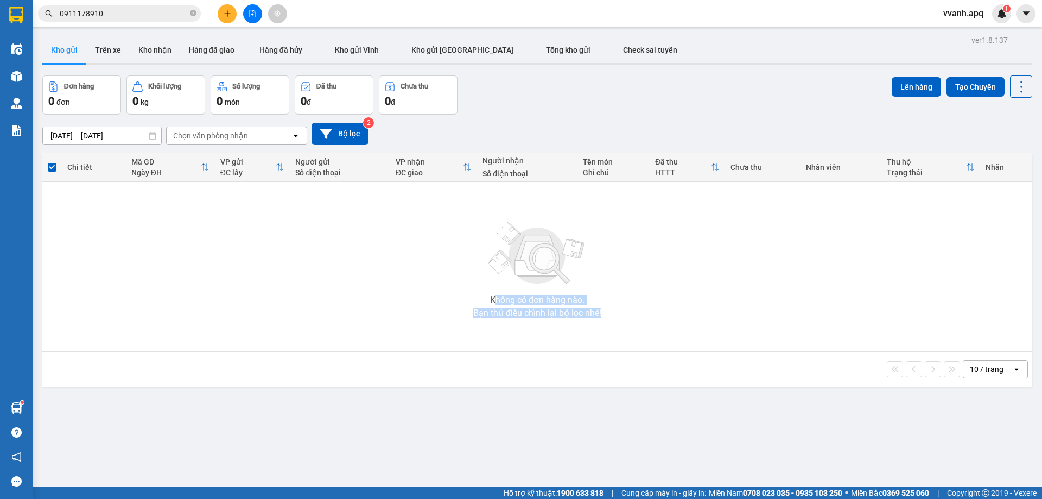
click at [600, 323] on div "Không có đơn hàng nào. Bạn thử điều chỉnh lại bộ lọc nhé!" at bounding box center [537, 266] width 979 height 163
